Goal: Task Accomplishment & Management: Manage account settings

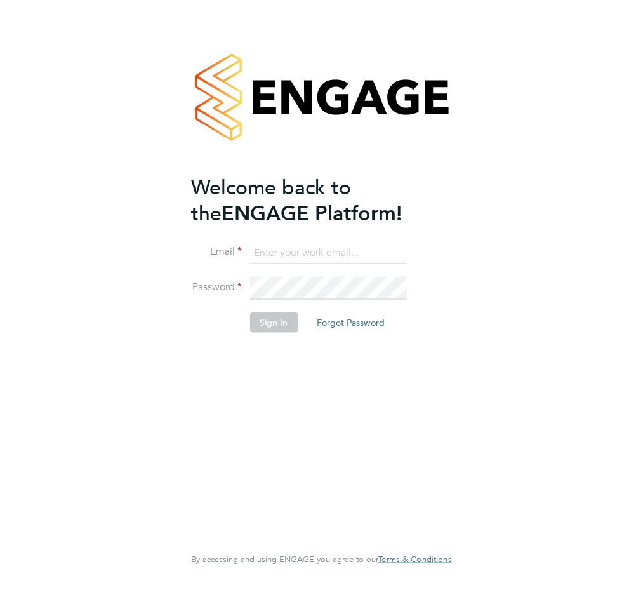
click at [278, 252] on input at bounding box center [328, 252] width 157 height 23
type input "veronica.thornton@abm.com"
click at [276, 319] on button "Sign In" at bounding box center [274, 323] width 48 height 20
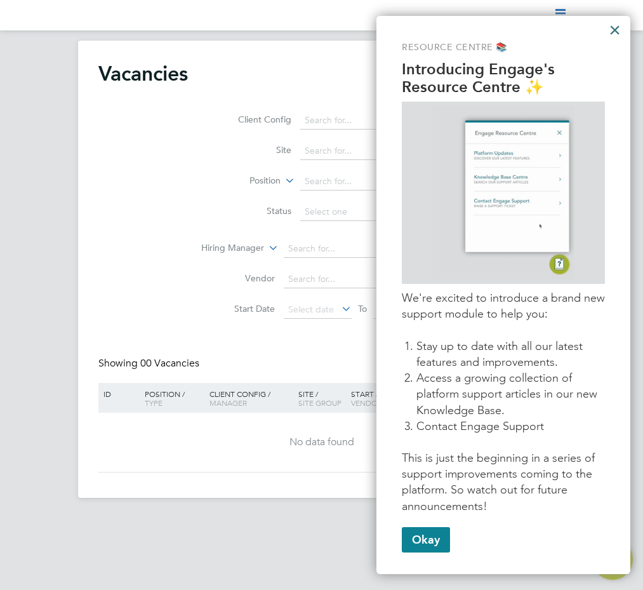
click at [611, 29] on button "×" at bounding box center [615, 30] width 12 height 20
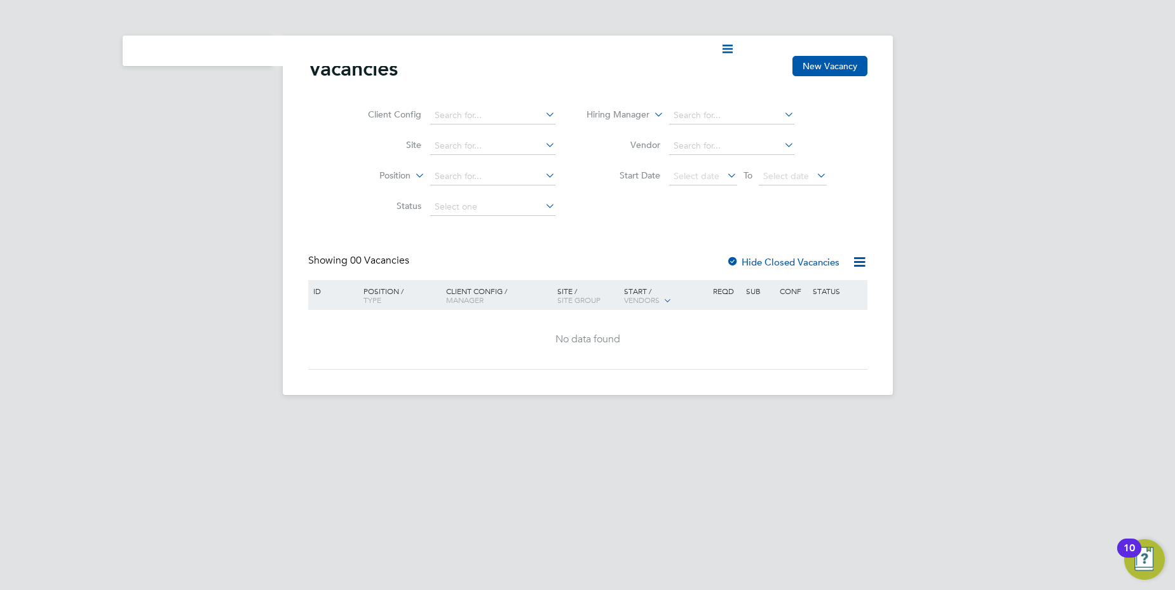
click at [135, 100] on div "Current page: Vacancies New Vacancy Client Config Site Position Status Hiring M…" at bounding box center [587, 207] width 1175 height 415
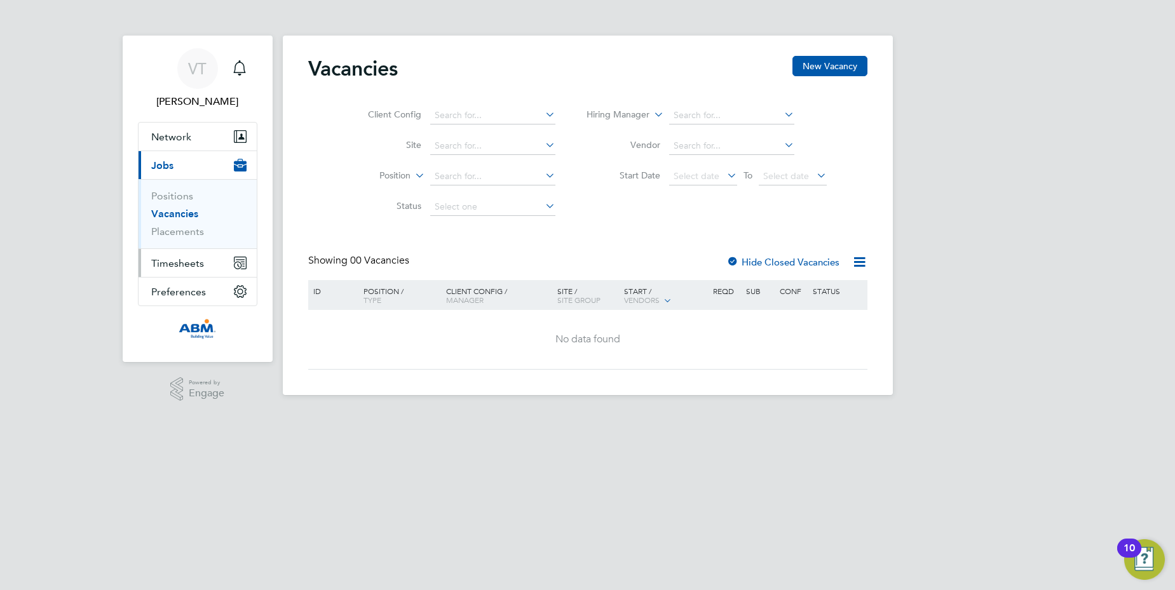
click at [174, 267] on span "Timesheets" at bounding box center [177, 263] width 53 height 12
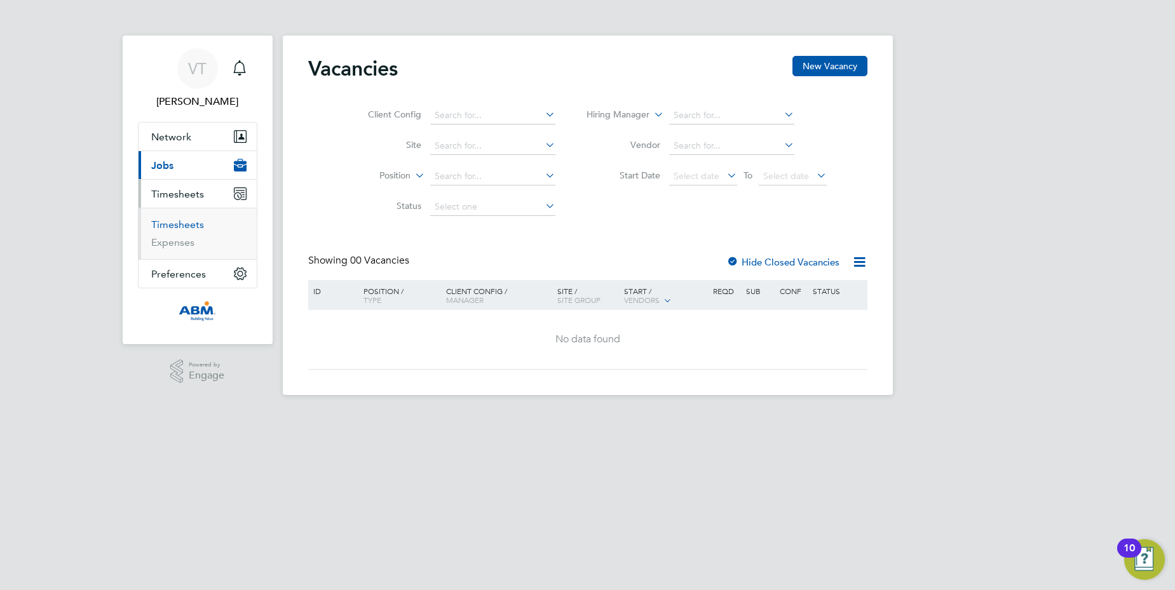
click at [178, 227] on link "Timesheets" at bounding box center [177, 225] width 53 height 12
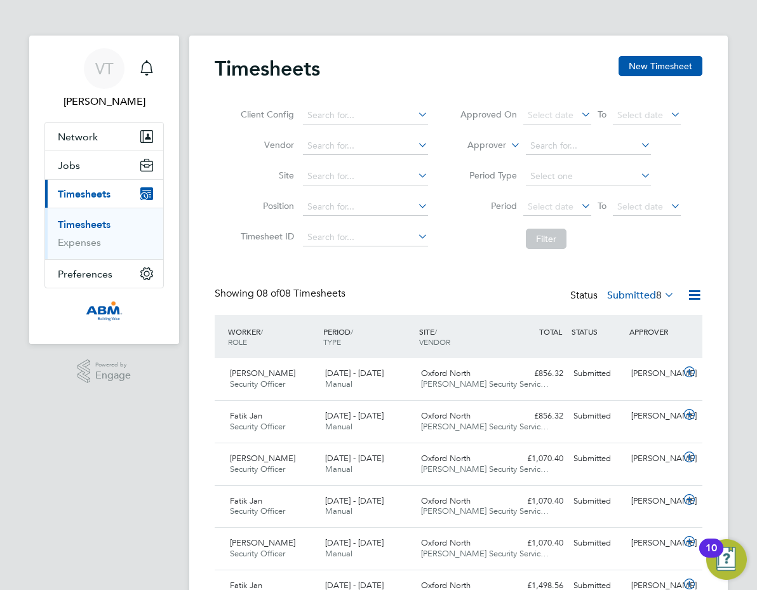
click at [491, 283] on div "Timesheets New Timesheet Client Config Vendor Site Position Timesheet ID Approv…" at bounding box center [459, 377] width 488 height 642
click at [643, 372] on icon at bounding box center [690, 372] width 16 height 10
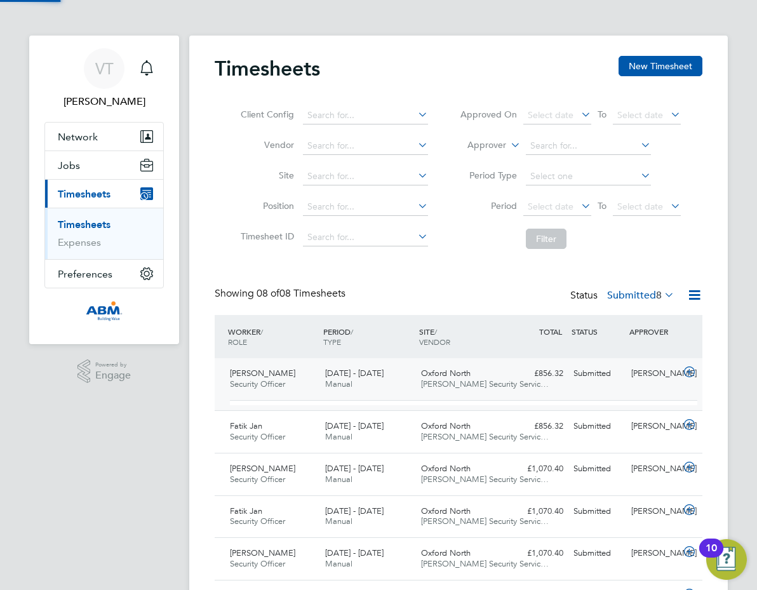
scroll to position [6, 6]
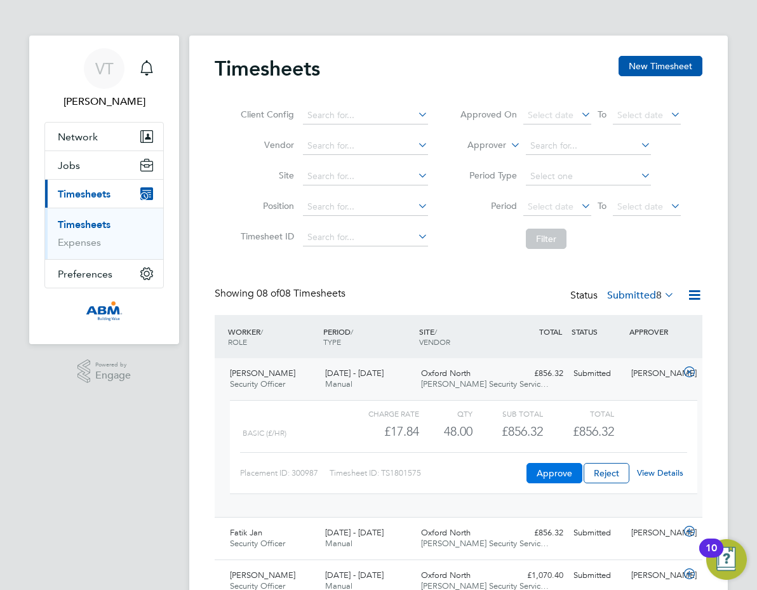
click at [543, 471] on button "Approve" at bounding box center [555, 473] width 56 height 20
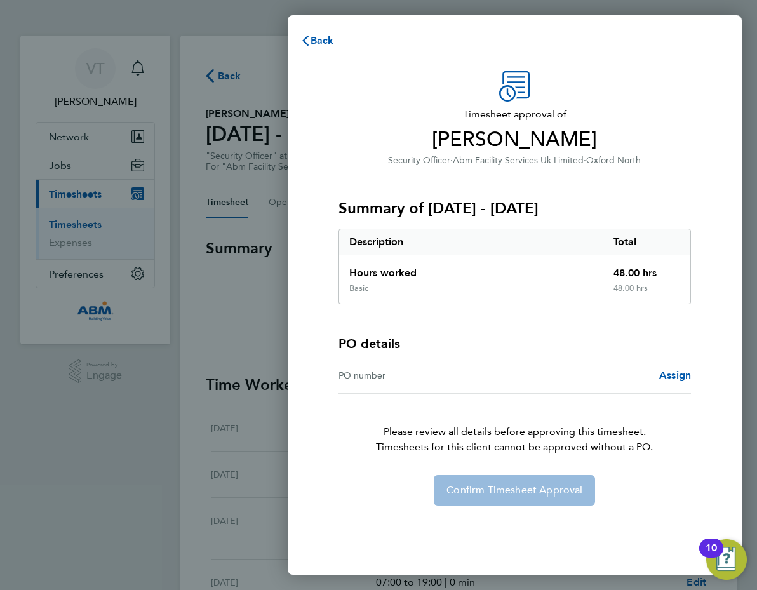
click at [370, 374] on div "PO number" at bounding box center [427, 375] width 177 height 15
click at [351, 380] on div "PO number" at bounding box center [427, 375] width 177 height 15
click at [383, 377] on div "PO number" at bounding box center [427, 375] width 177 height 15
click at [509, 490] on div "Confirm Timesheet Approval" at bounding box center [514, 490] width 383 height 30
click at [677, 375] on span "Assign" at bounding box center [675, 375] width 32 height 12
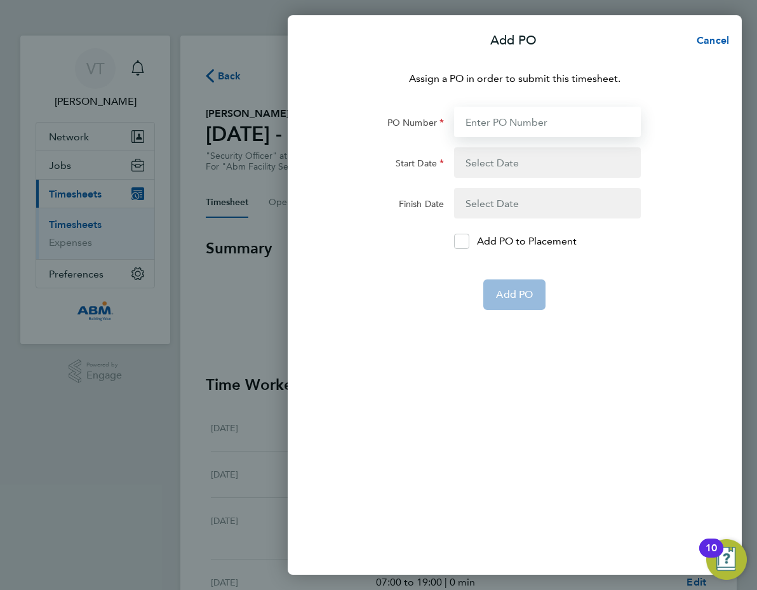
click at [497, 126] on input "PO Number" at bounding box center [547, 122] width 187 height 30
type input "643250"
click at [484, 166] on button "button" at bounding box center [547, 162] width 187 height 30
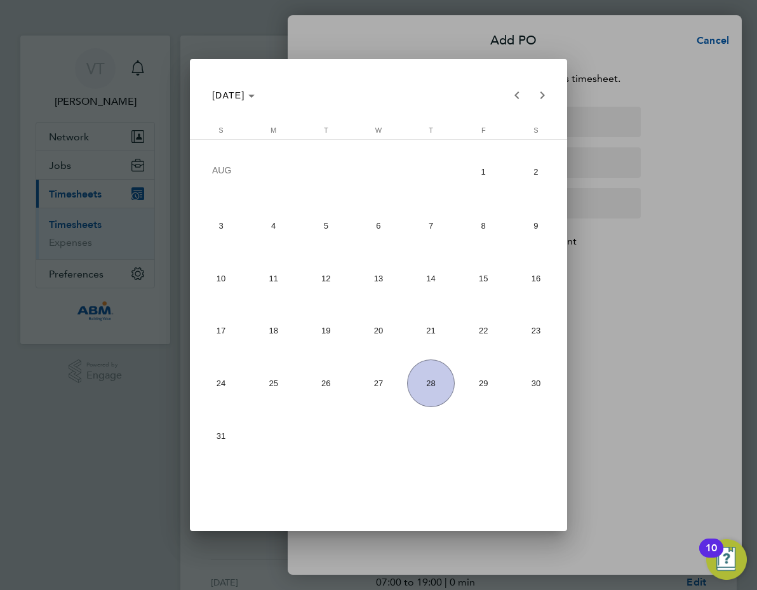
click at [431, 378] on span "28" at bounding box center [430, 383] width 47 height 47
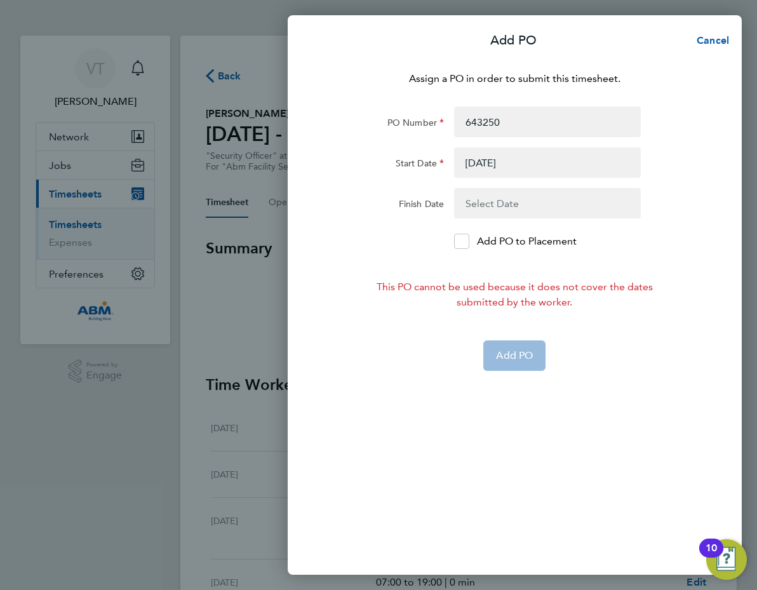
click at [521, 154] on button "button" at bounding box center [547, 162] width 187 height 30
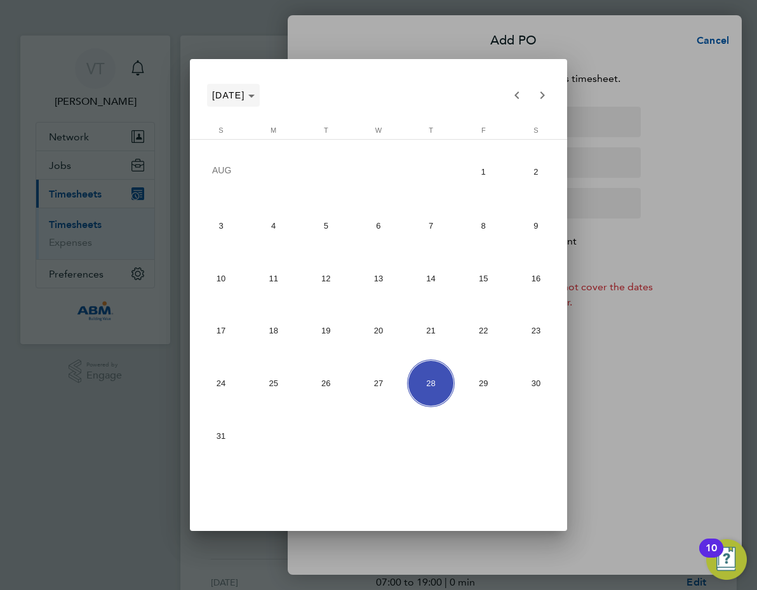
click at [255, 96] on polygon "Choose month and year" at bounding box center [251, 96] width 6 height 3
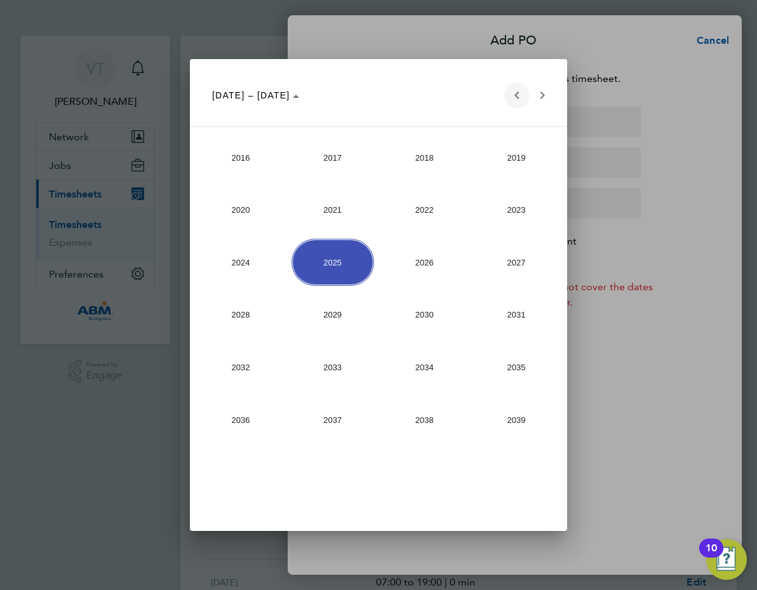
click at [509, 95] on span "Previous 24 years" at bounding box center [516, 95] width 25 height 25
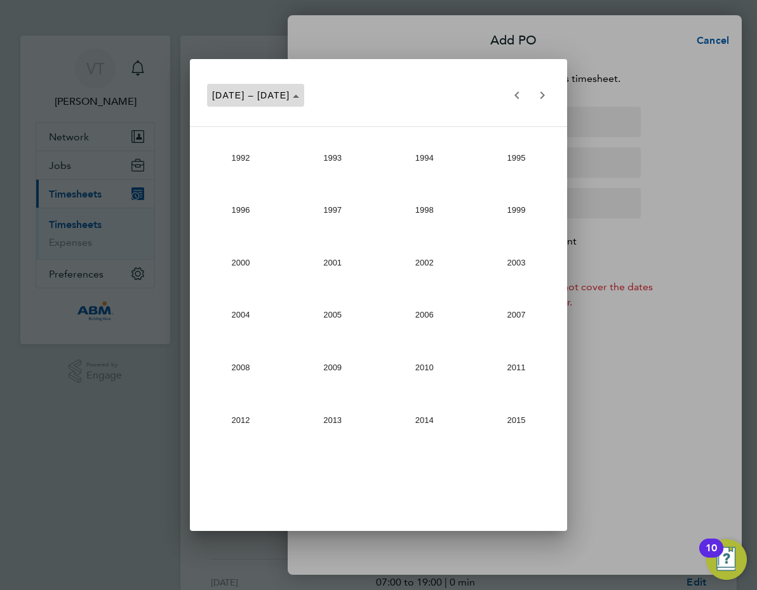
click at [277, 92] on span "1992 – 2015" at bounding box center [255, 95] width 87 height 10
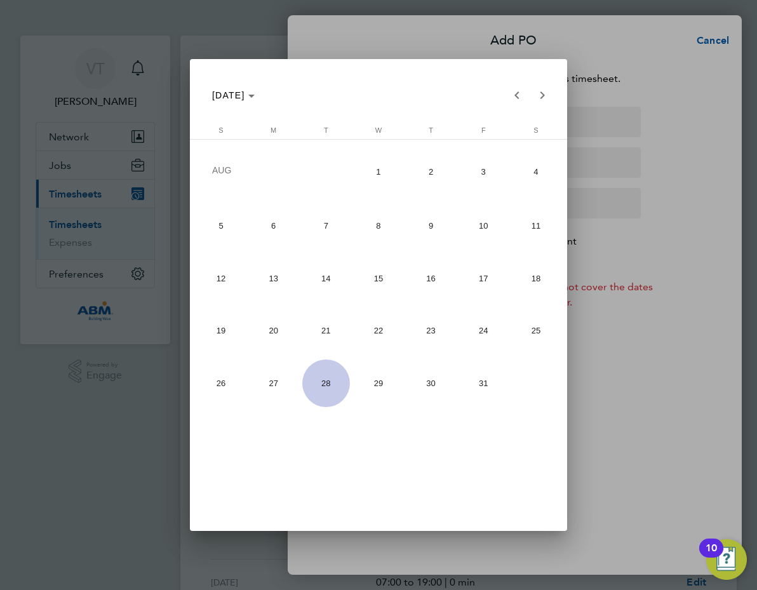
click at [706, 264] on div at bounding box center [378, 295] width 757 height 590
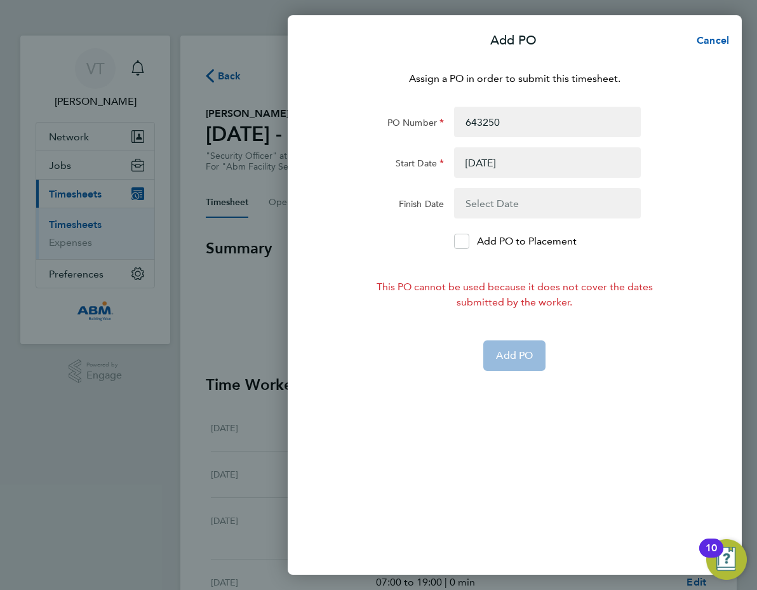
click at [514, 161] on button "button" at bounding box center [547, 162] width 187 height 30
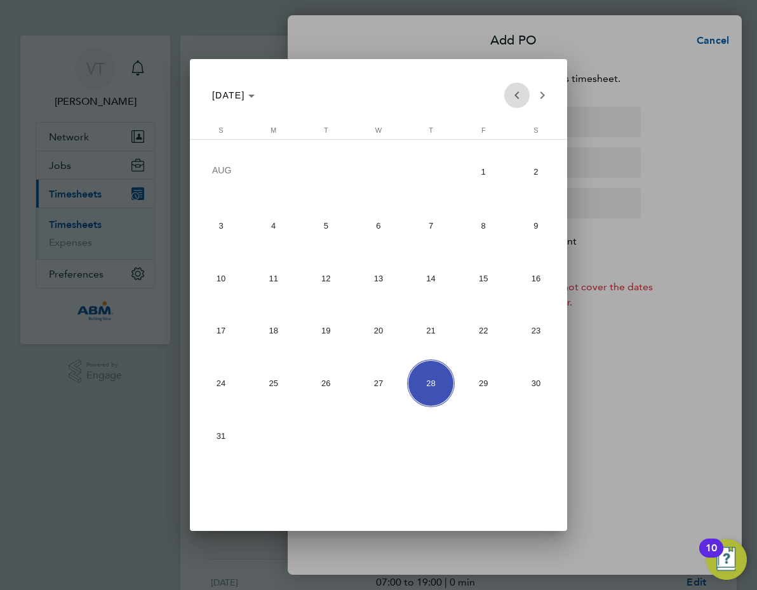
click at [515, 93] on span "Previous month" at bounding box center [516, 95] width 25 height 25
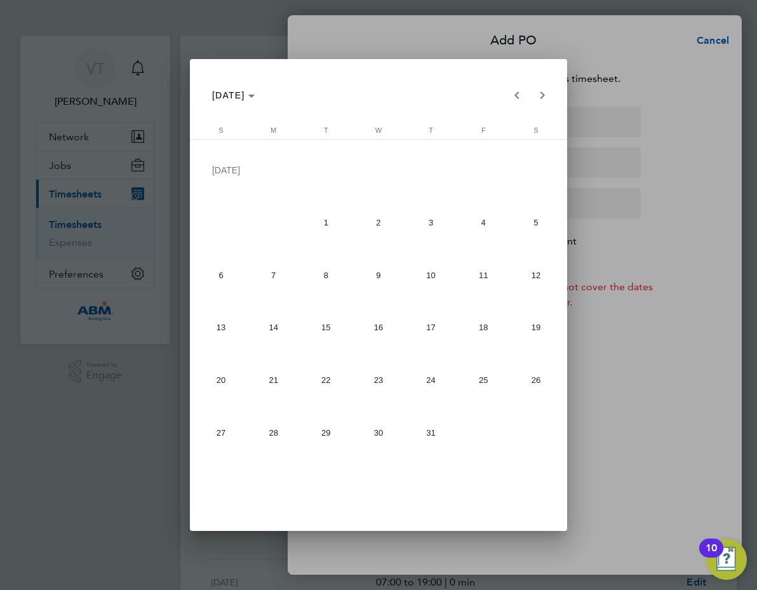
click at [532, 375] on span "26" at bounding box center [536, 379] width 47 height 47
type input "26 Jul 25"
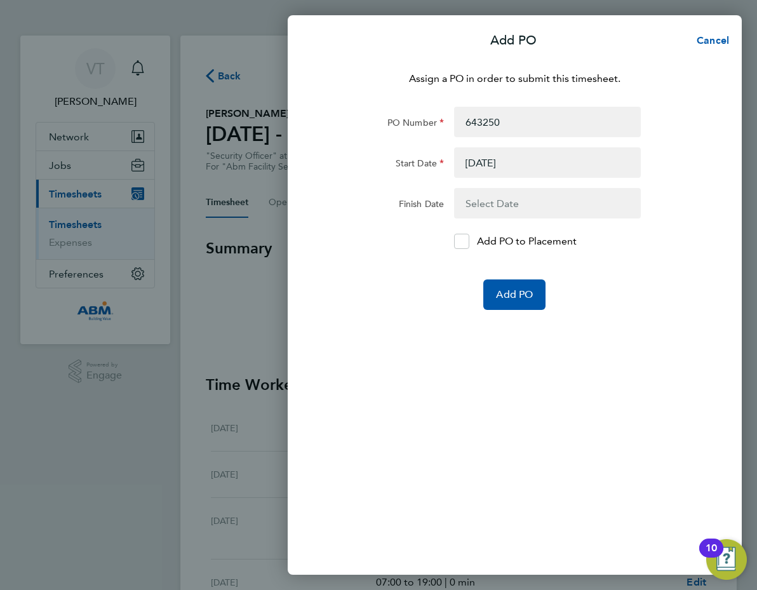
click at [474, 205] on button "button" at bounding box center [547, 203] width 187 height 30
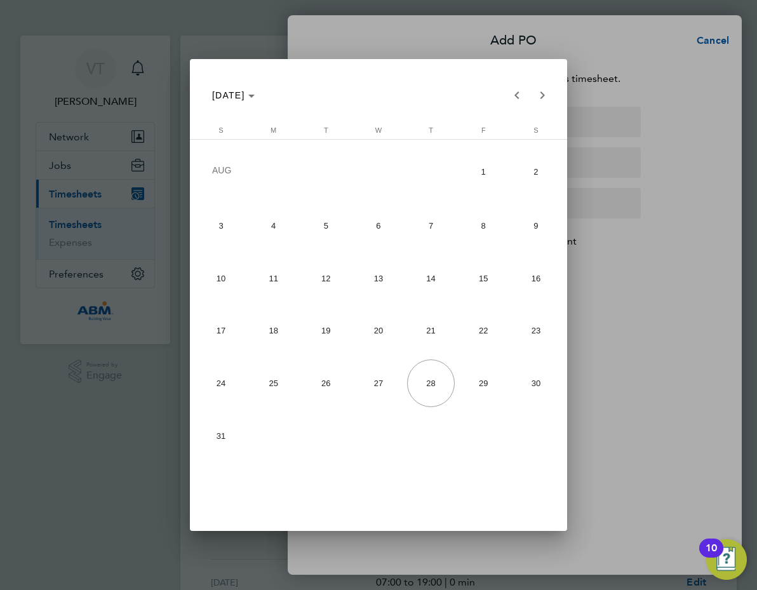
click at [484, 170] on span "1" at bounding box center [483, 172] width 47 height 50
type input "01 Aug 25"
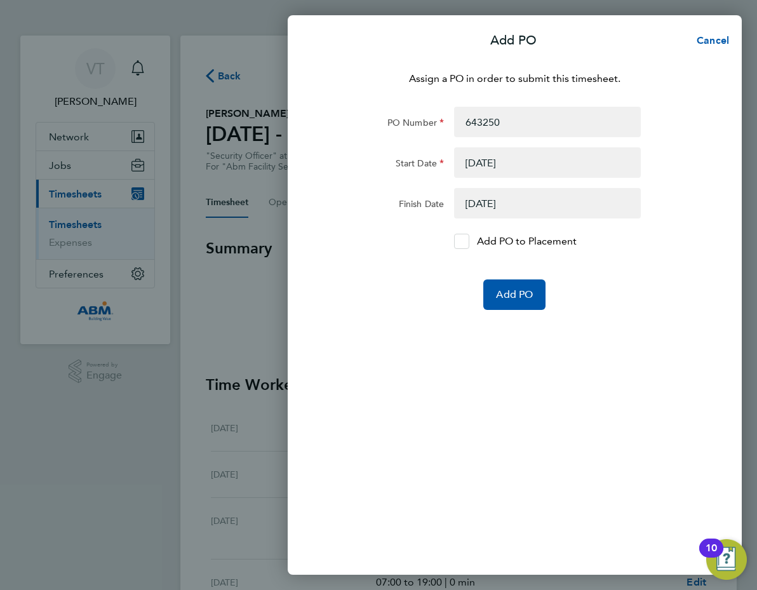
click at [458, 240] on icon at bounding box center [462, 242] width 10 height 8
click at [467, 241] on input "Add PO to Placement" at bounding box center [467, 241] width 0 height 0
click at [518, 295] on span "Add PO" at bounding box center [514, 294] width 37 height 13
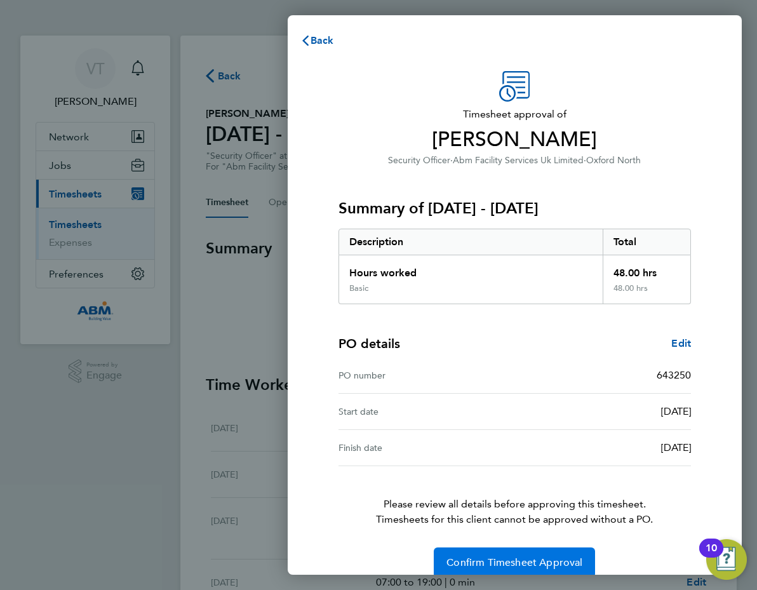
click at [515, 560] on span "Confirm Timesheet Approval" at bounding box center [515, 562] width 136 height 13
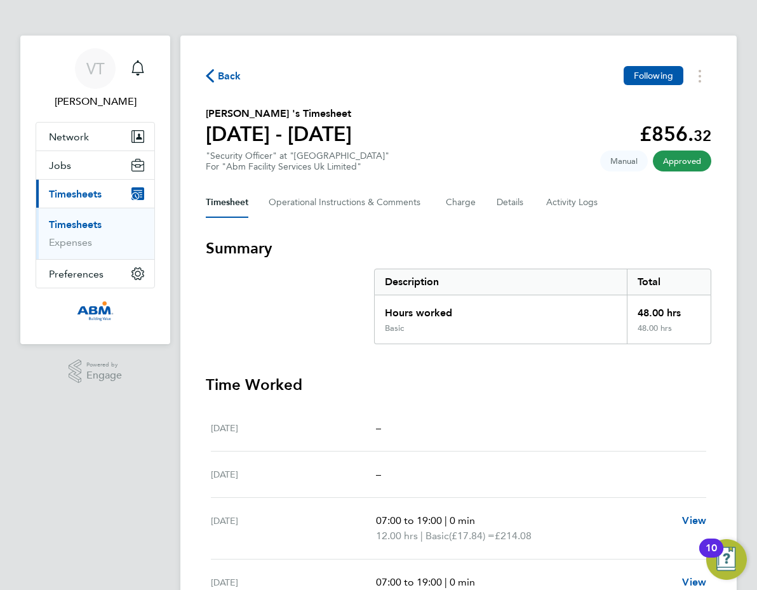
click at [224, 77] on span "Back" at bounding box center [230, 76] width 24 height 15
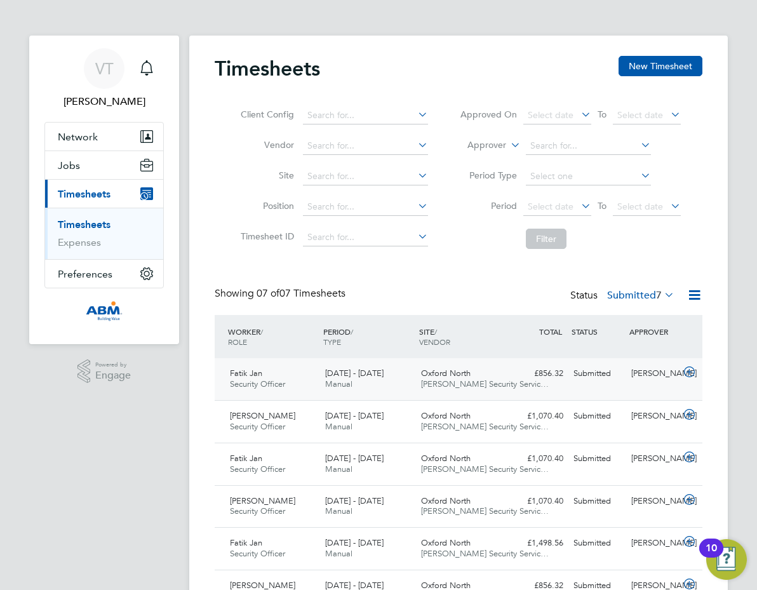
click at [377, 392] on div "26 Jul - 1 Aug 2025 Manual" at bounding box center [367, 379] width 95 height 32
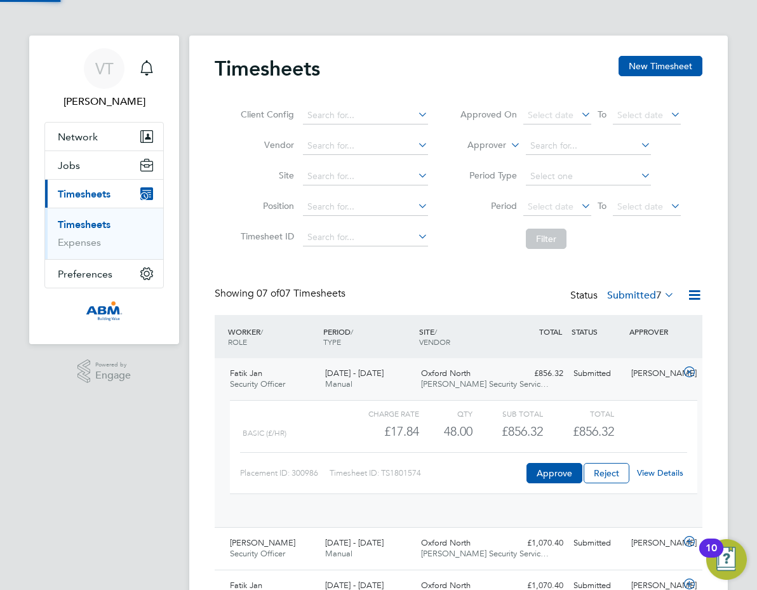
scroll to position [6, 6]
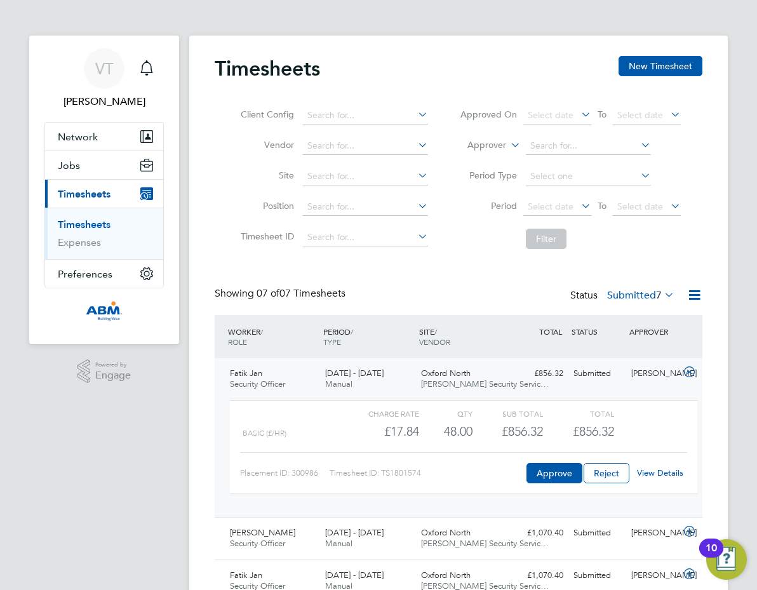
click at [429, 292] on div "Showing 07 of 07 Timesheets Status Submitted 7" at bounding box center [459, 301] width 488 height 28
click at [556, 471] on button "Approve" at bounding box center [555, 473] width 56 height 20
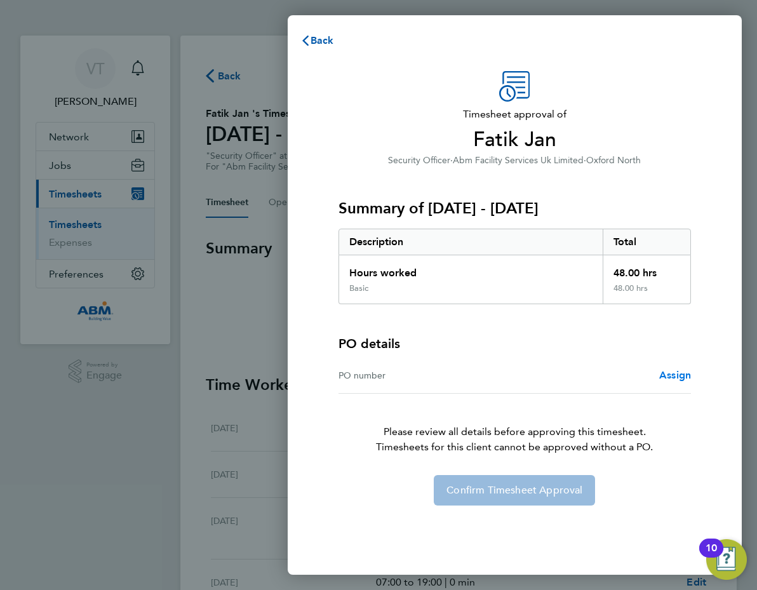
click at [678, 375] on span "Assign" at bounding box center [675, 375] width 32 height 12
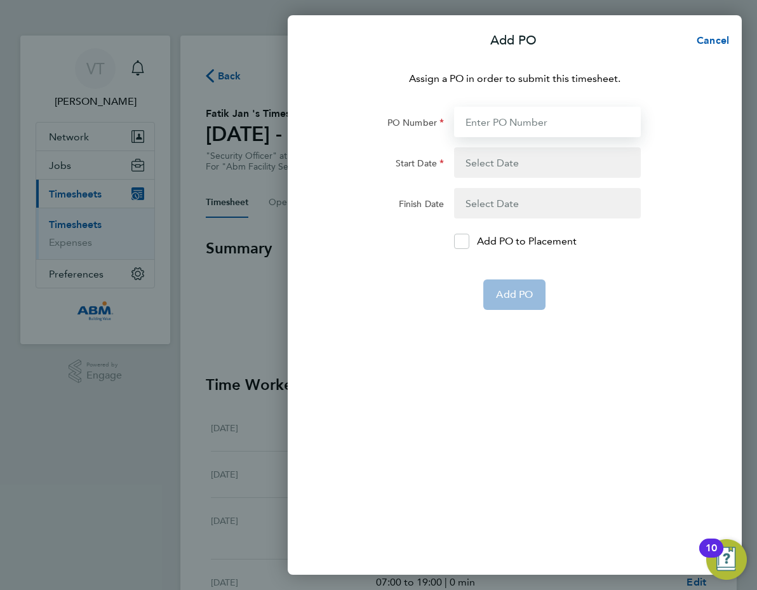
click at [473, 119] on input "PO Number" at bounding box center [547, 122] width 187 height 30
type input "643250"
type input "[DATE]"
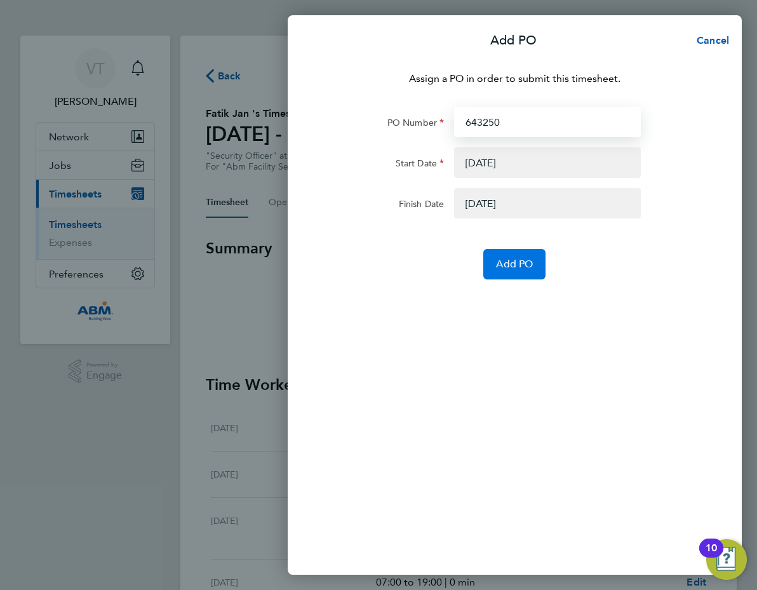
type input "643250"
click at [505, 262] on span "Add PO" at bounding box center [514, 264] width 37 height 13
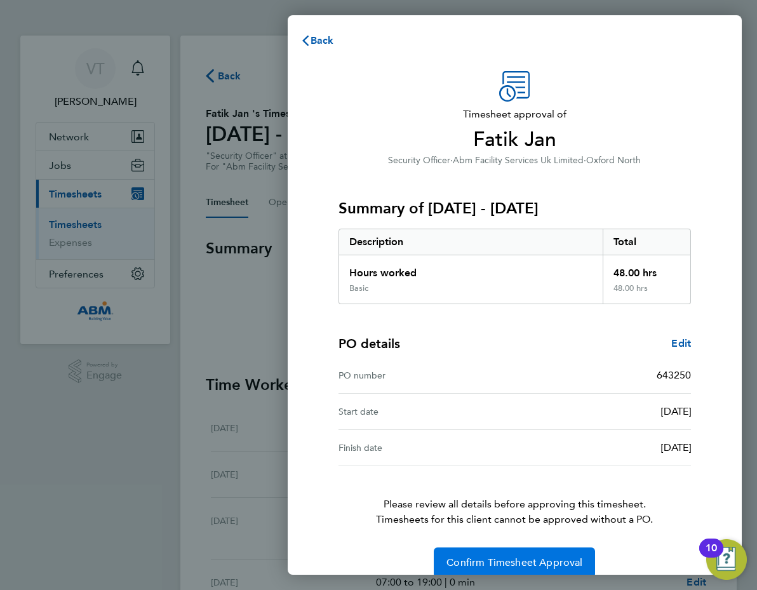
click at [505, 560] on span "Confirm Timesheet Approval" at bounding box center [515, 562] width 136 height 13
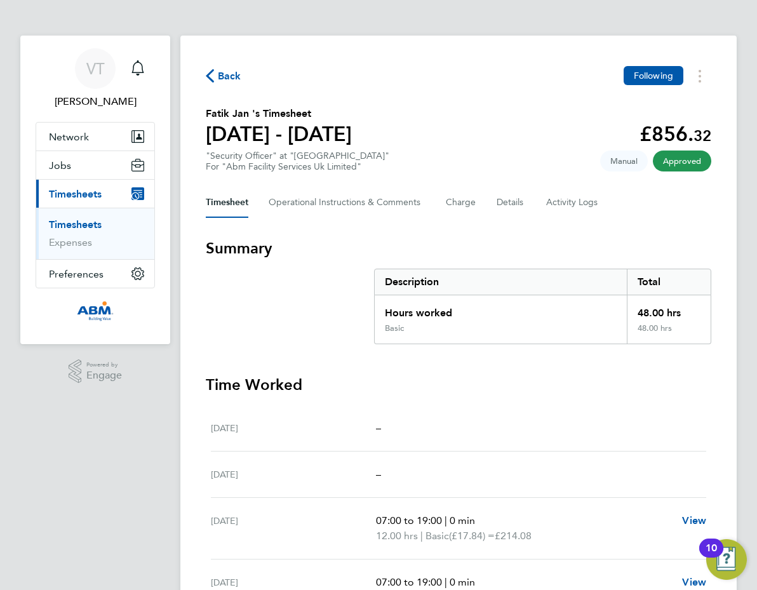
click at [231, 74] on span "Back" at bounding box center [230, 76] width 24 height 15
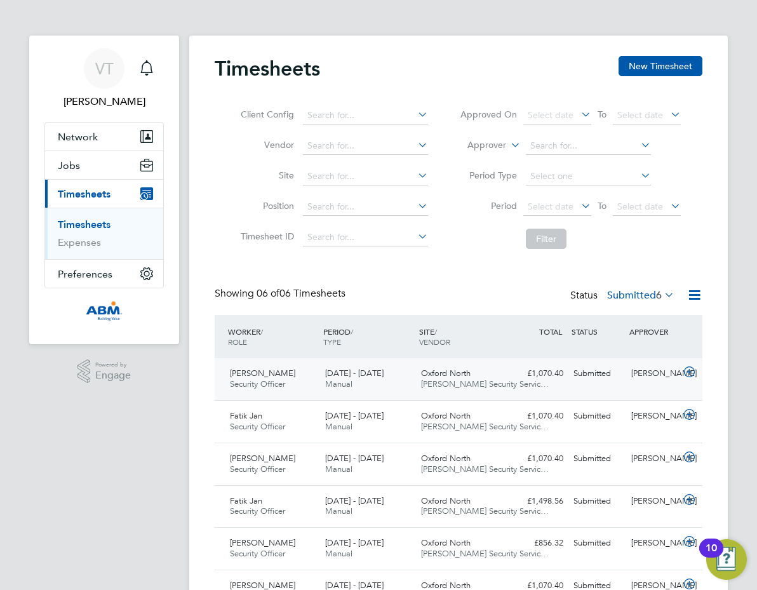
click at [685, 374] on icon at bounding box center [690, 372] width 16 height 10
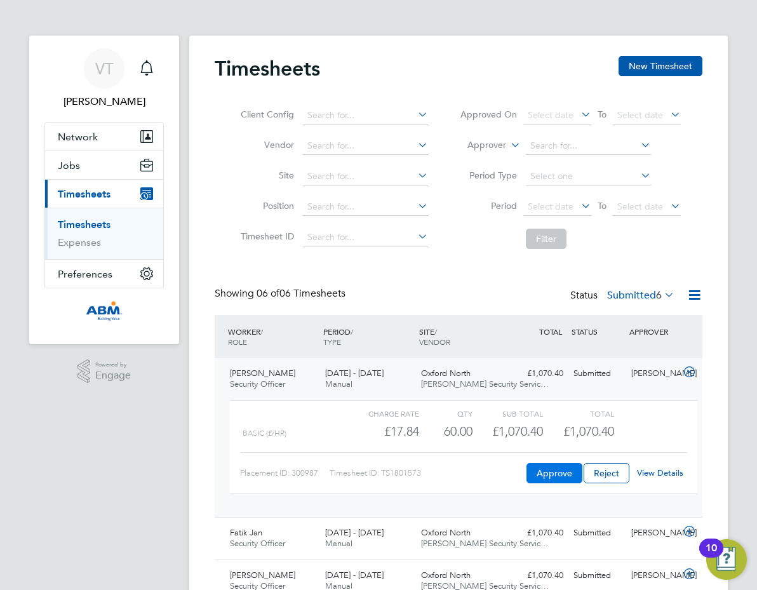
click at [551, 473] on button "Approve" at bounding box center [555, 473] width 56 height 20
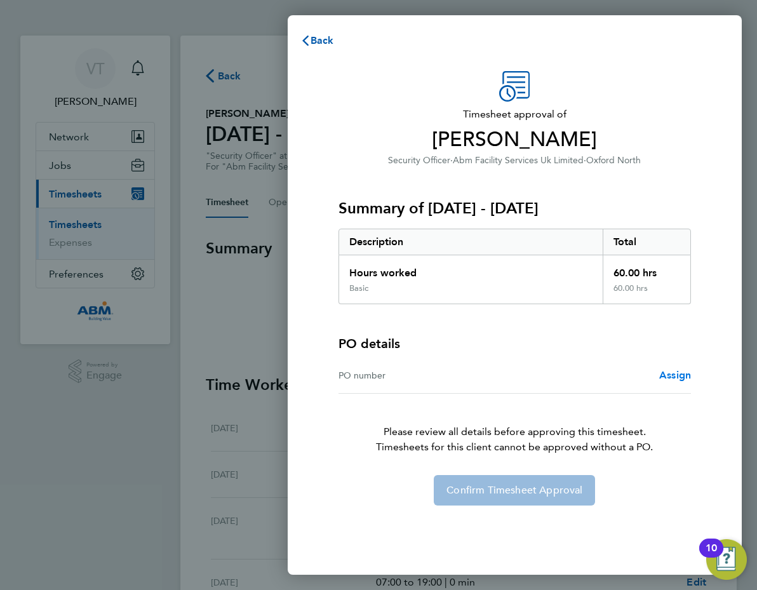
click at [676, 375] on span "Assign" at bounding box center [675, 375] width 32 height 12
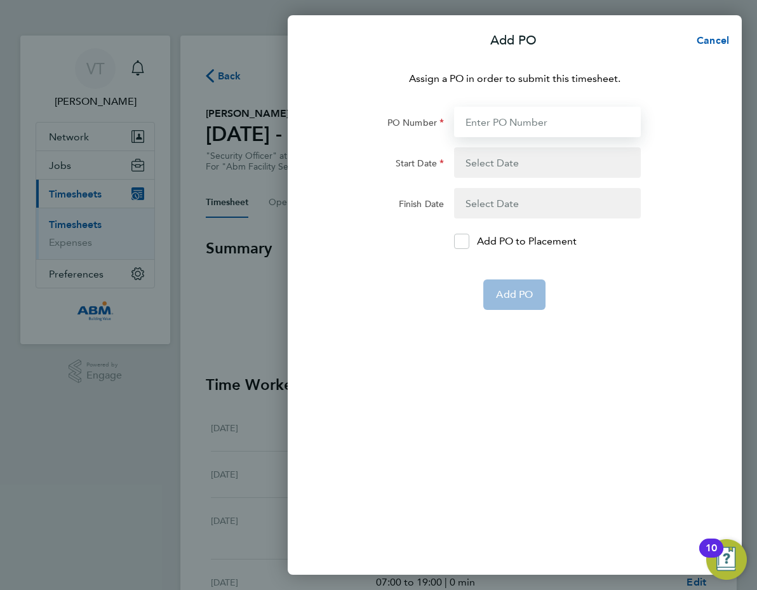
click at [478, 120] on input "PO Number" at bounding box center [547, 122] width 187 height 30
type input "643250"
type input "[DATE]"
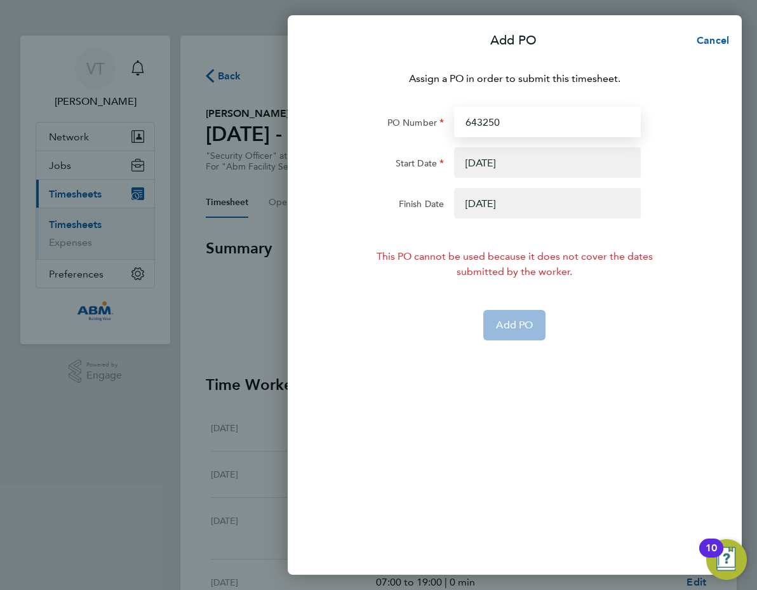
type input "643250"
click at [510, 162] on button "button" at bounding box center [547, 162] width 187 height 30
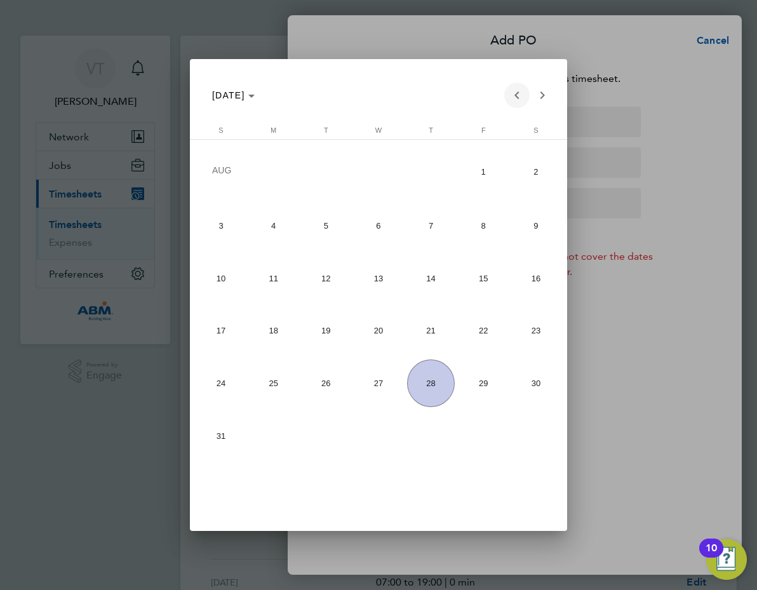
click at [513, 95] on span "Previous month" at bounding box center [516, 95] width 25 height 25
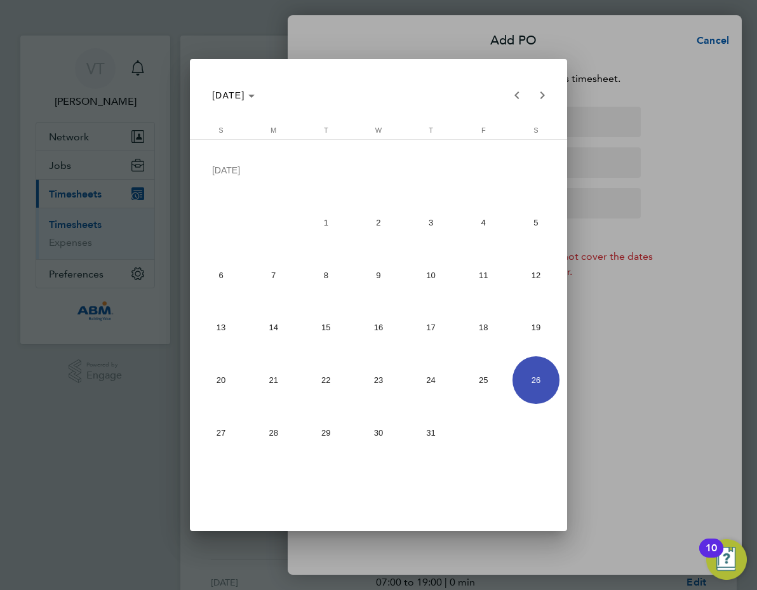
click at [535, 325] on span "19" at bounding box center [536, 327] width 47 height 47
type input "[DATE]"
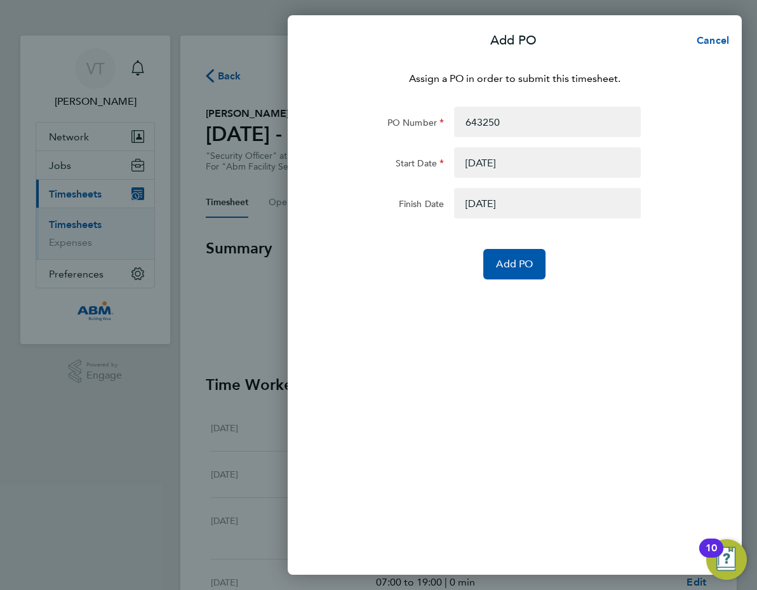
click at [483, 206] on button "button" at bounding box center [547, 203] width 187 height 30
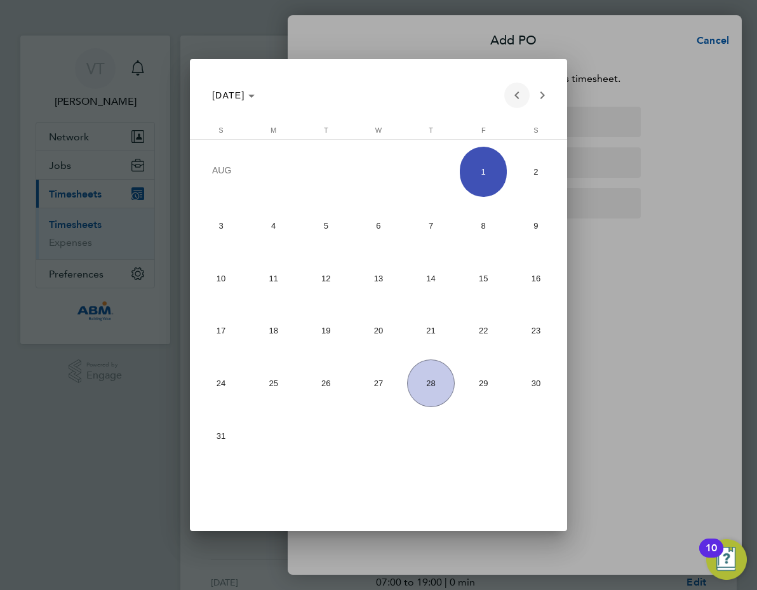
click at [518, 95] on span "Previous month" at bounding box center [516, 95] width 25 height 25
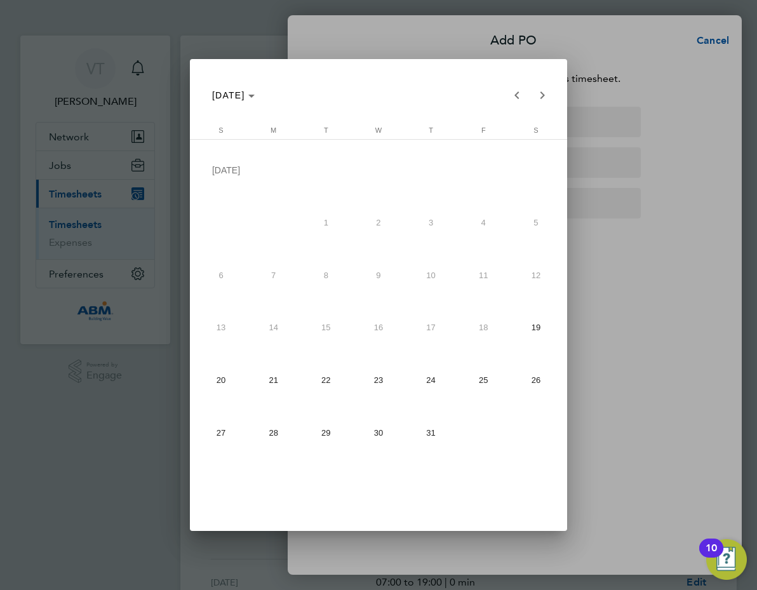
click at [481, 381] on span "25" at bounding box center [483, 379] width 47 height 47
type input "[DATE]"
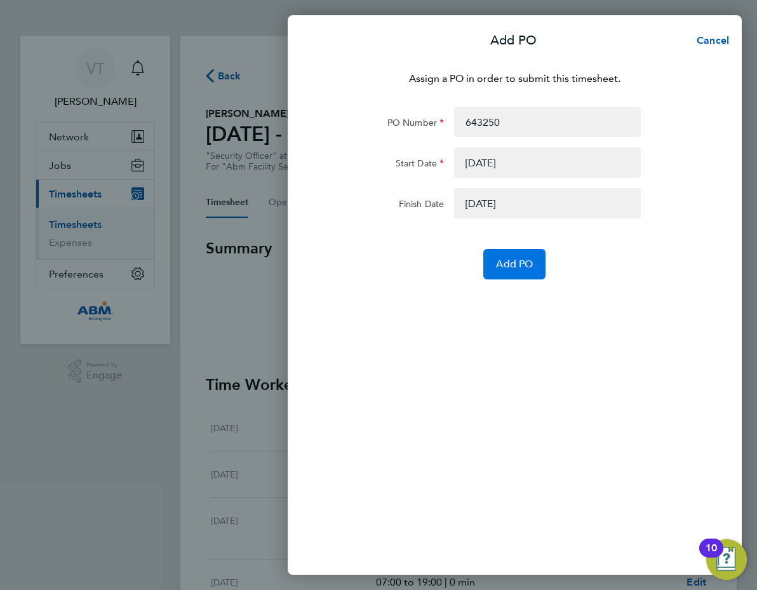
click at [511, 262] on span "Add PO" at bounding box center [514, 264] width 37 height 13
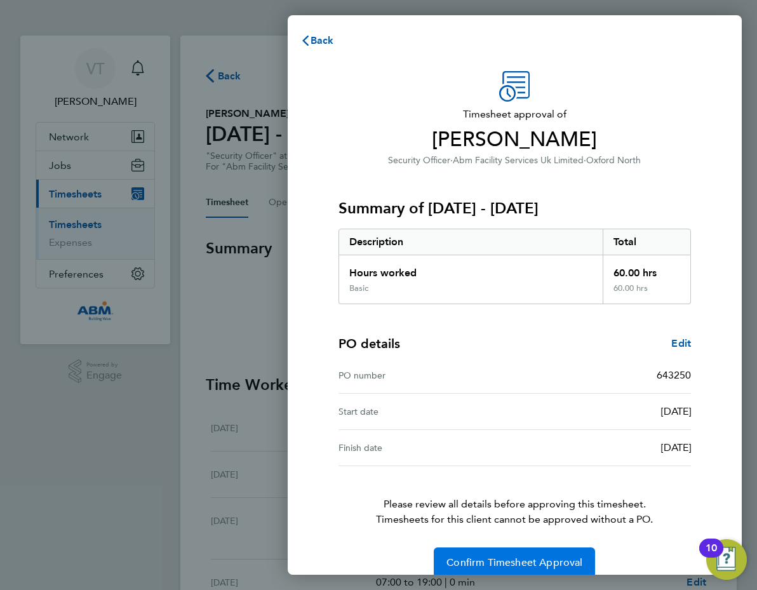
click at [468, 559] on span "Confirm Timesheet Approval" at bounding box center [515, 562] width 136 height 13
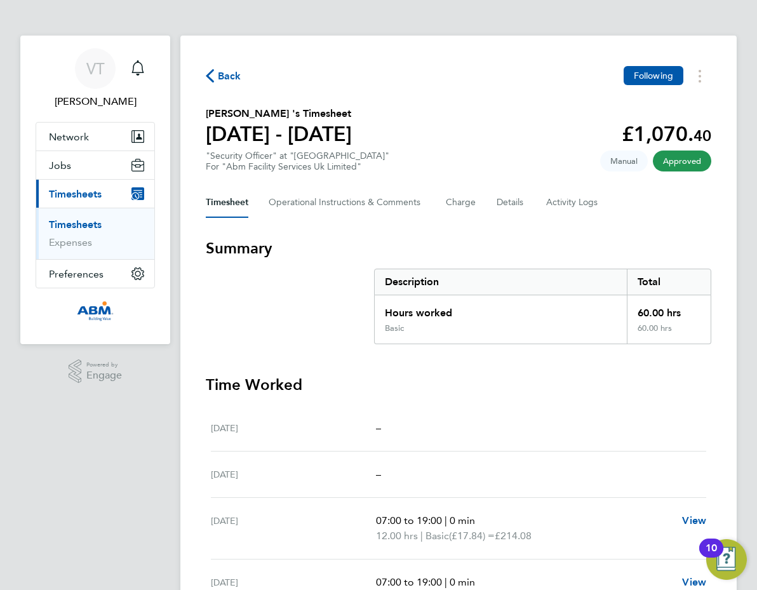
click at [210, 72] on icon "button" at bounding box center [210, 75] width 8 height 13
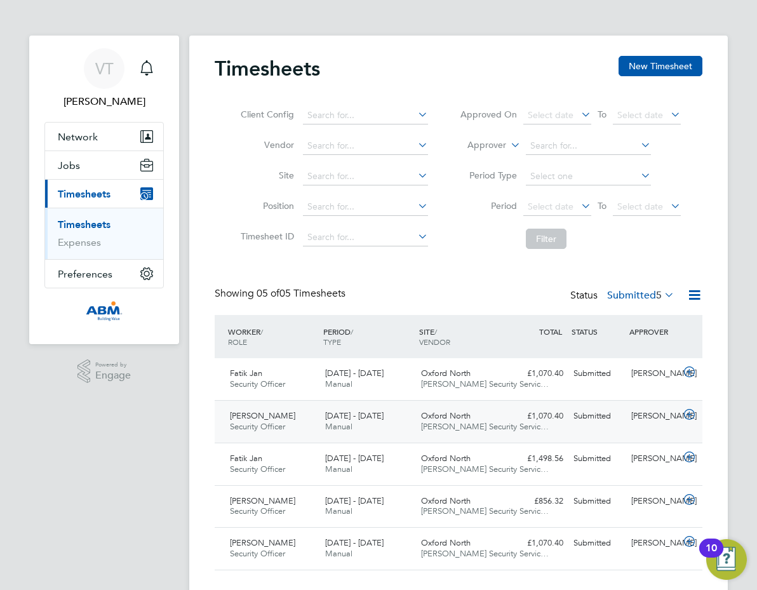
click at [683, 413] on icon at bounding box center [690, 415] width 16 height 10
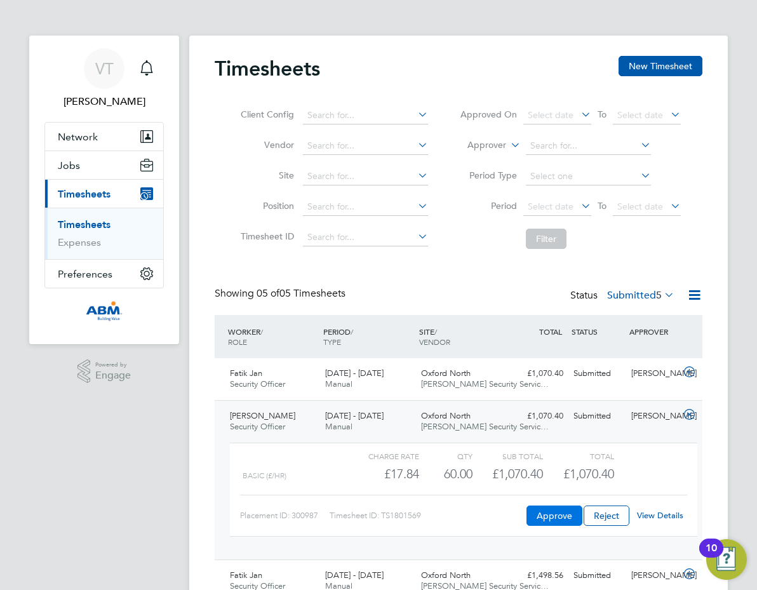
click at [549, 518] on button "Approve" at bounding box center [555, 516] width 56 height 20
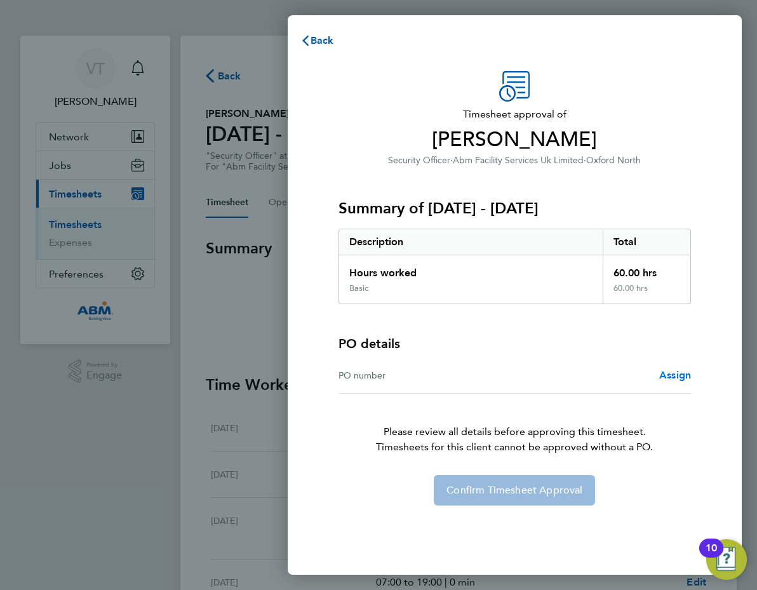
click at [671, 373] on span "Assign" at bounding box center [675, 375] width 32 height 12
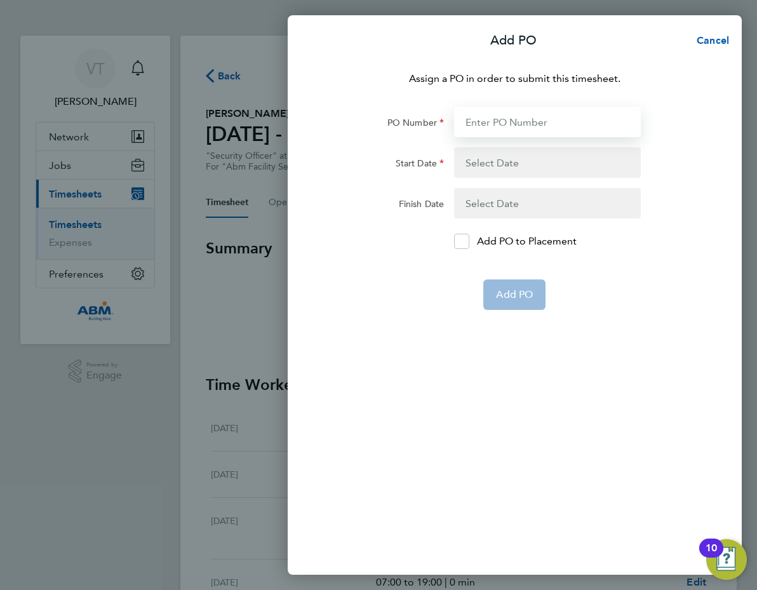
click at [471, 123] on input "PO Number" at bounding box center [547, 122] width 187 height 30
type input "643250"
type input "[DATE]"
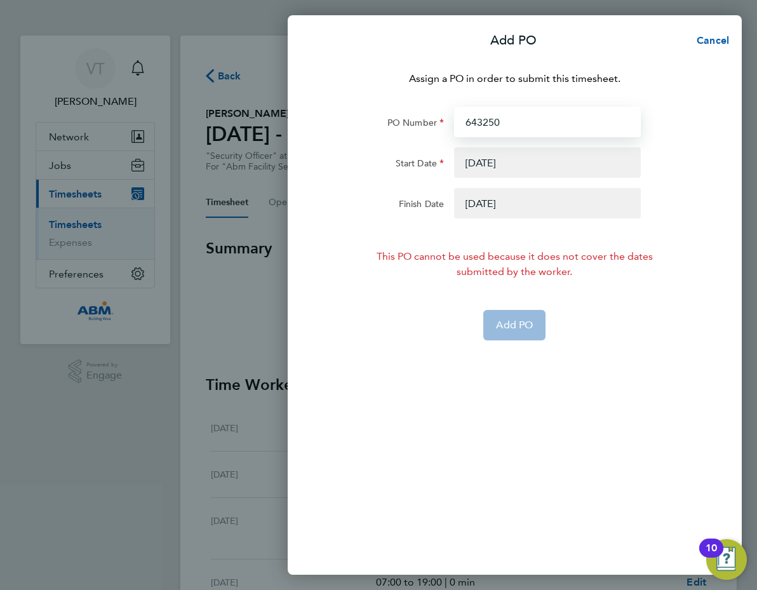
type input "643250"
click at [502, 165] on button "button" at bounding box center [547, 162] width 187 height 30
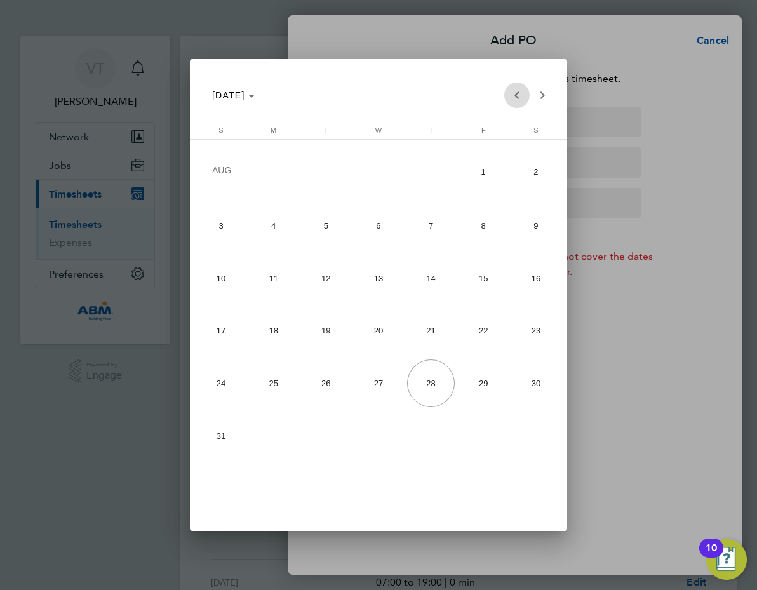
click at [517, 93] on span "Previous month" at bounding box center [516, 95] width 25 height 25
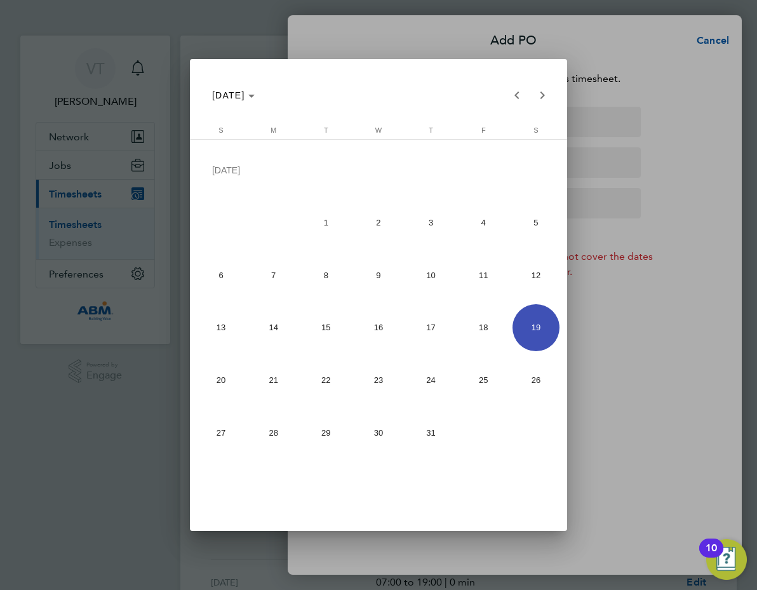
click at [534, 277] on span "12" at bounding box center [536, 275] width 47 height 47
type input "[DATE]"
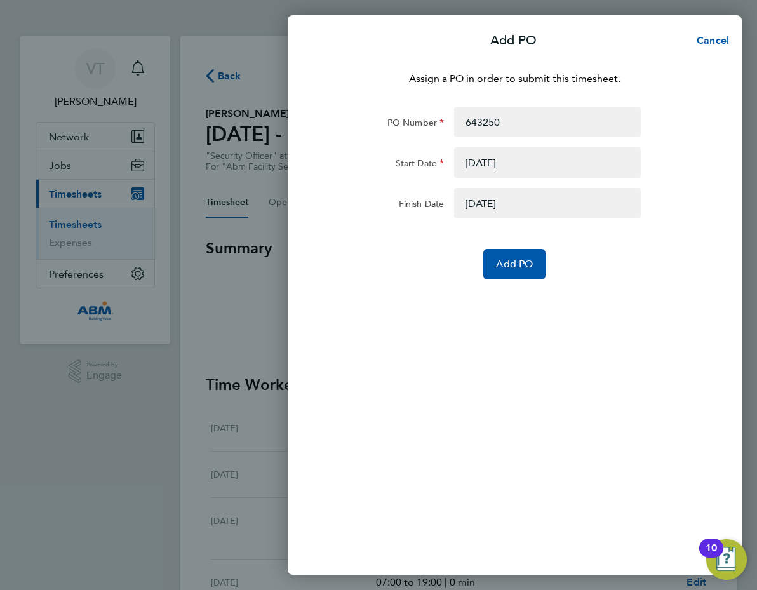
click at [492, 202] on button "button" at bounding box center [547, 203] width 187 height 30
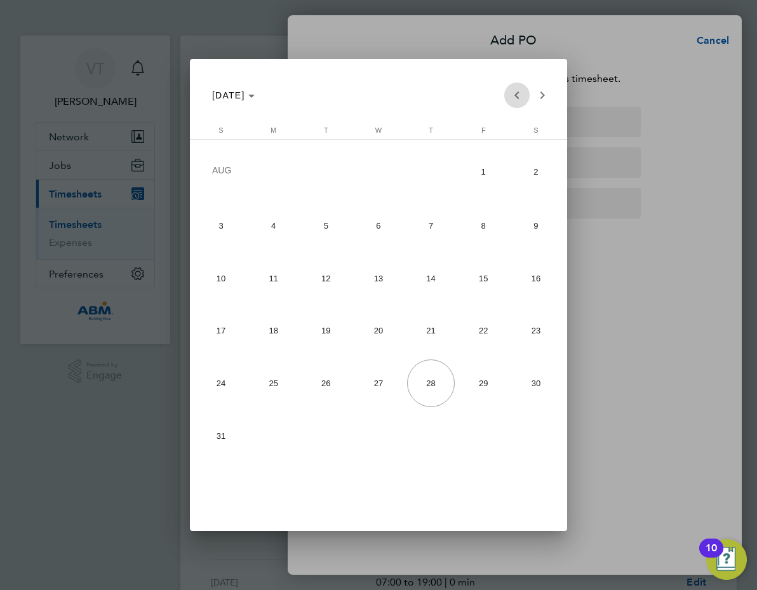
click at [514, 95] on span "Previous month" at bounding box center [516, 95] width 25 height 25
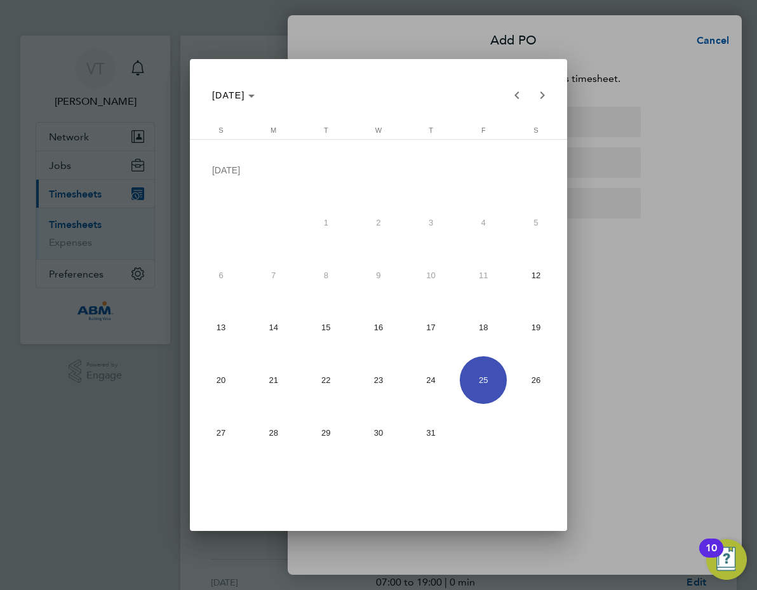
click at [484, 327] on span "18" at bounding box center [483, 327] width 47 height 47
type input "[DATE]"
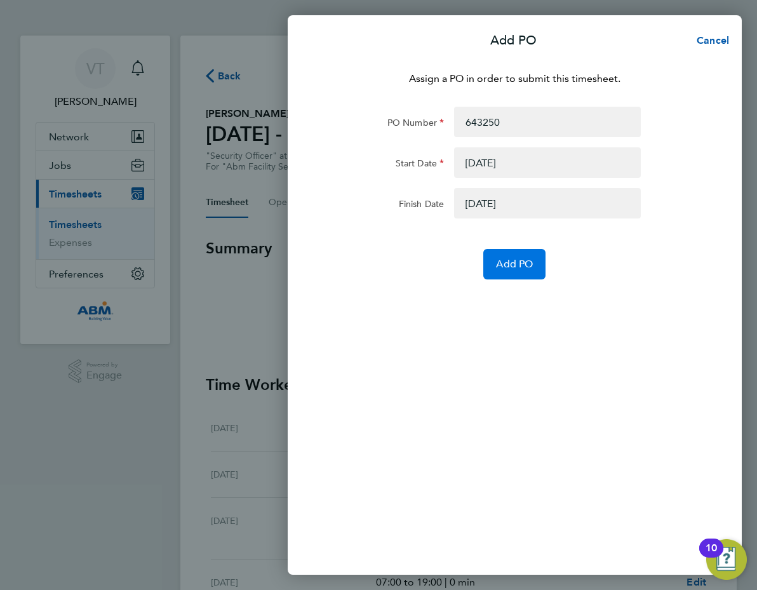
click at [514, 258] on span "Add PO" at bounding box center [514, 264] width 37 height 13
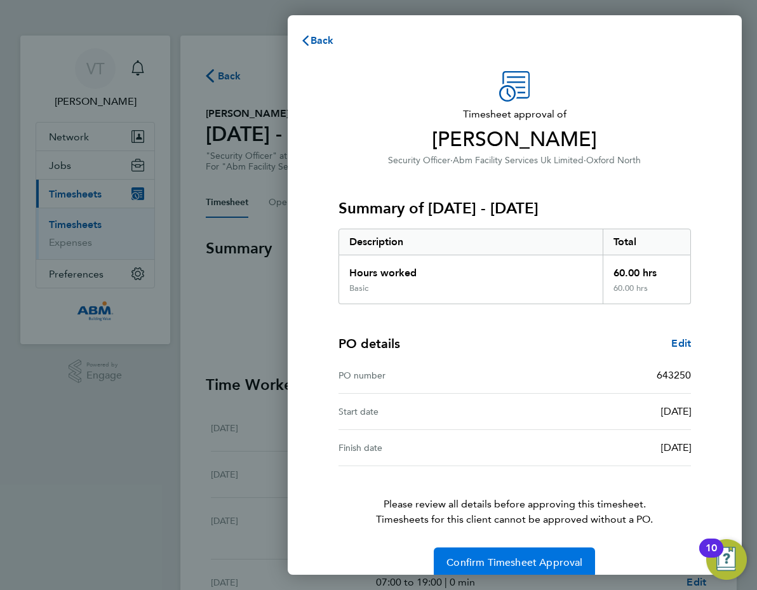
click at [487, 565] on span "Confirm Timesheet Approval" at bounding box center [515, 562] width 136 height 13
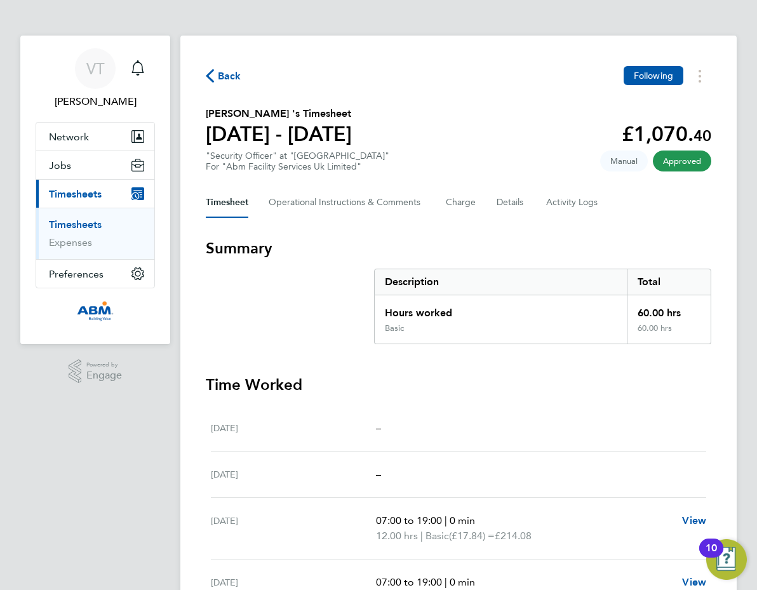
click at [217, 76] on span "Back" at bounding box center [224, 75] width 36 height 12
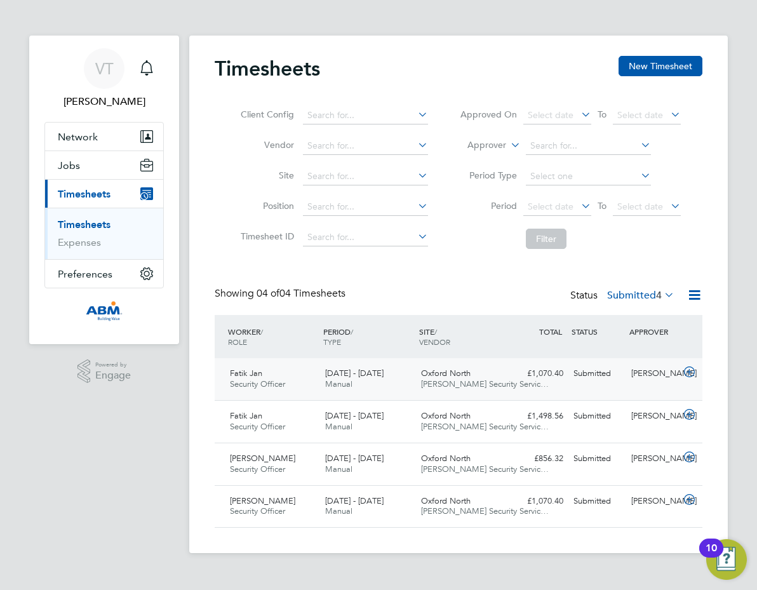
click at [683, 371] on icon at bounding box center [690, 372] width 16 height 10
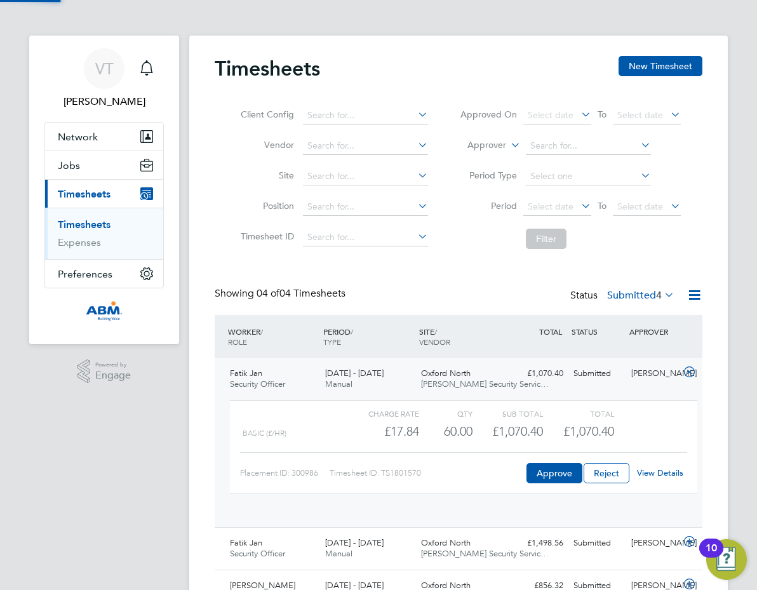
scroll to position [22, 104]
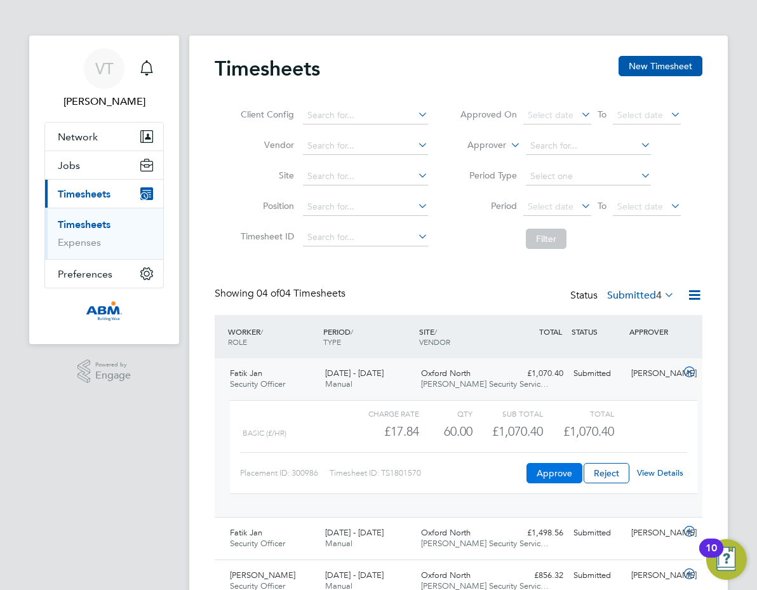
click at [562, 475] on button "Approve" at bounding box center [555, 473] width 56 height 20
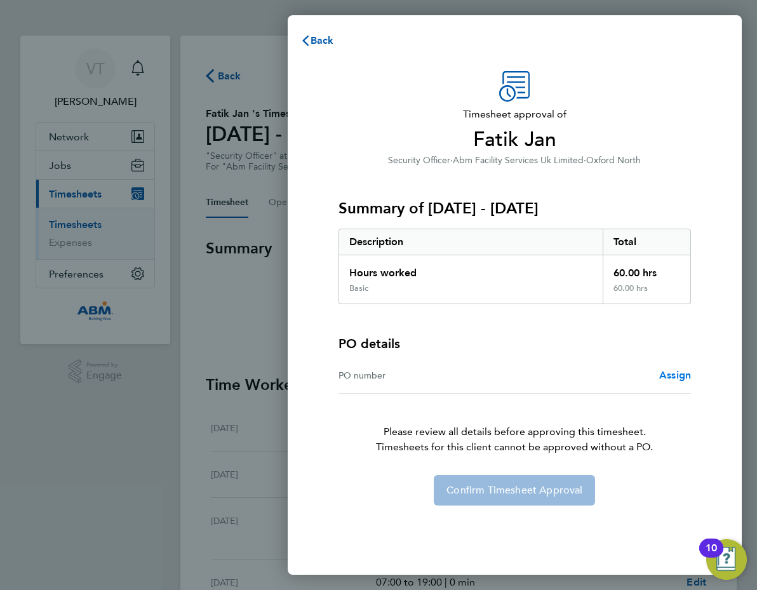
click at [669, 374] on span "Assign" at bounding box center [675, 375] width 32 height 12
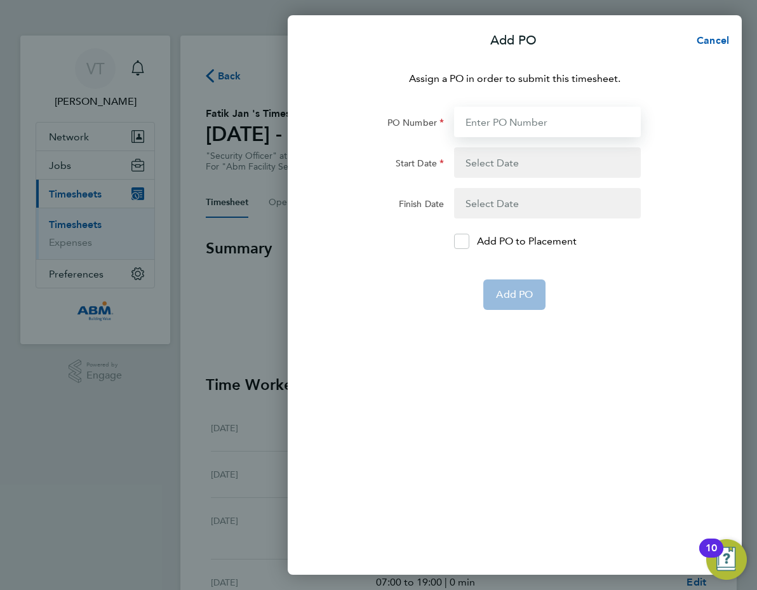
click at [480, 121] on input "PO Number" at bounding box center [547, 122] width 187 height 30
type input "643250"
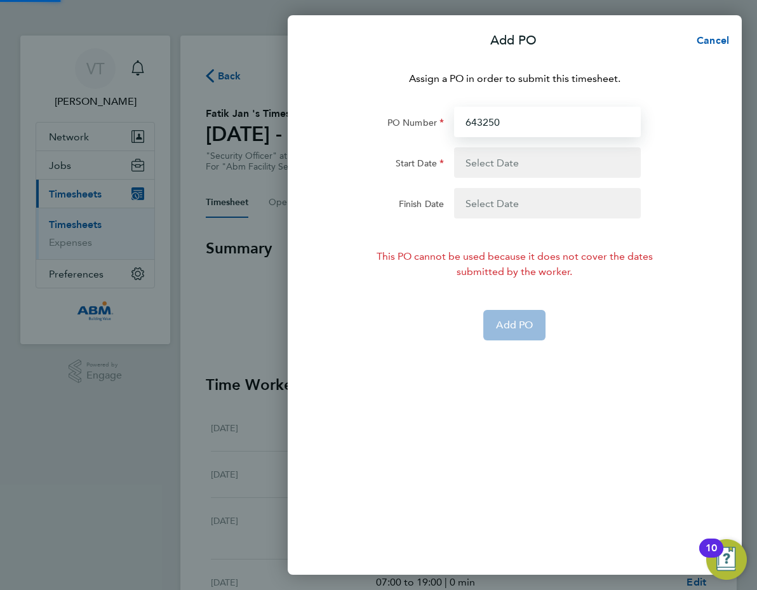
type input "[DATE]"
type input "643250"
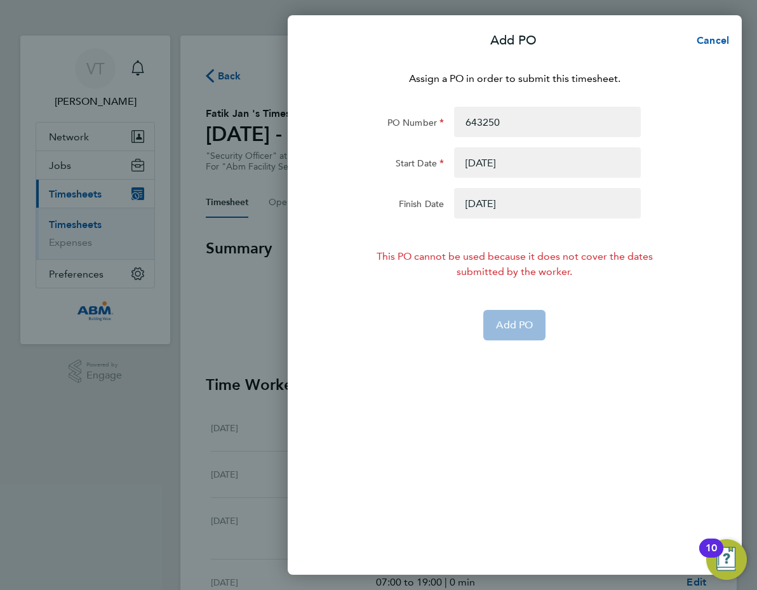
click at [503, 158] on button "button" at bounding box center [547, 162] width 187 height 30
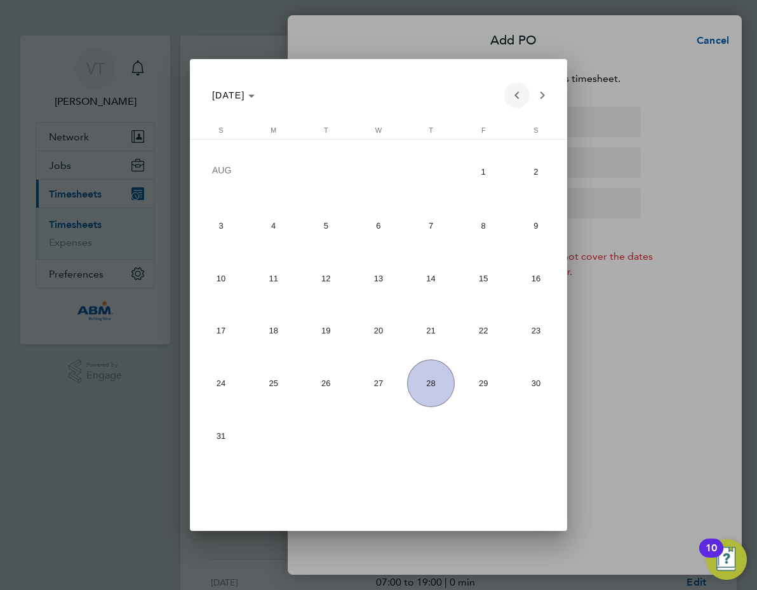
click at [515, 94] on span "Previous month" at bounding box center [516, 95] width 25 height 25
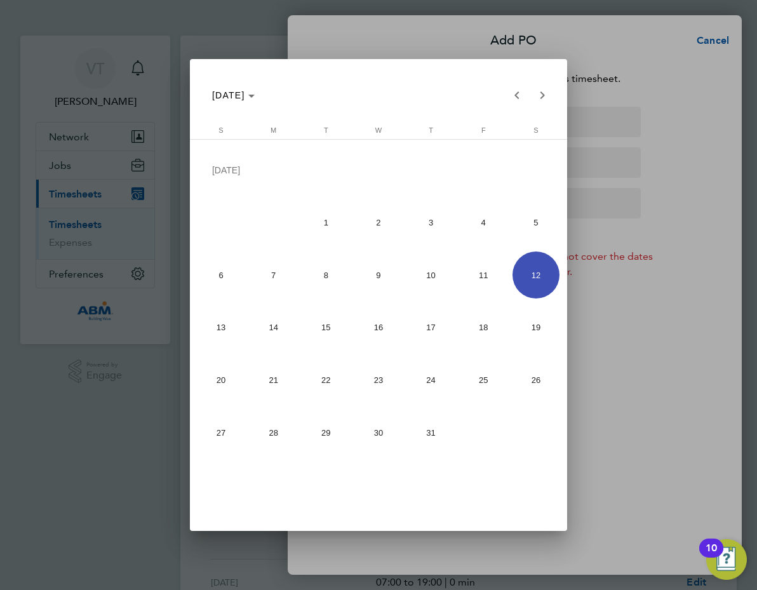
click at [533, 327] on span "19" at bounding box center [536, 327] width 47 height 47
type input "[DATE]"
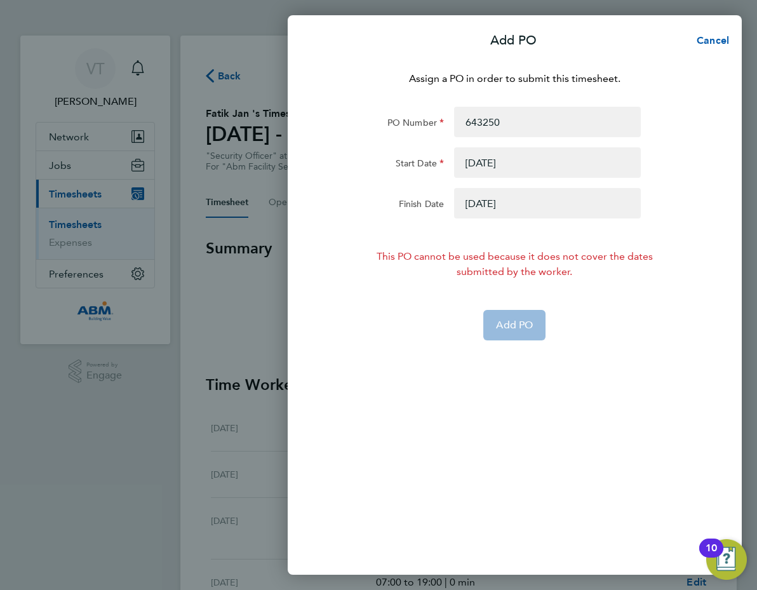
click at [484, 205] on button "button" at bounding box center [547, 203] width 187 height 30
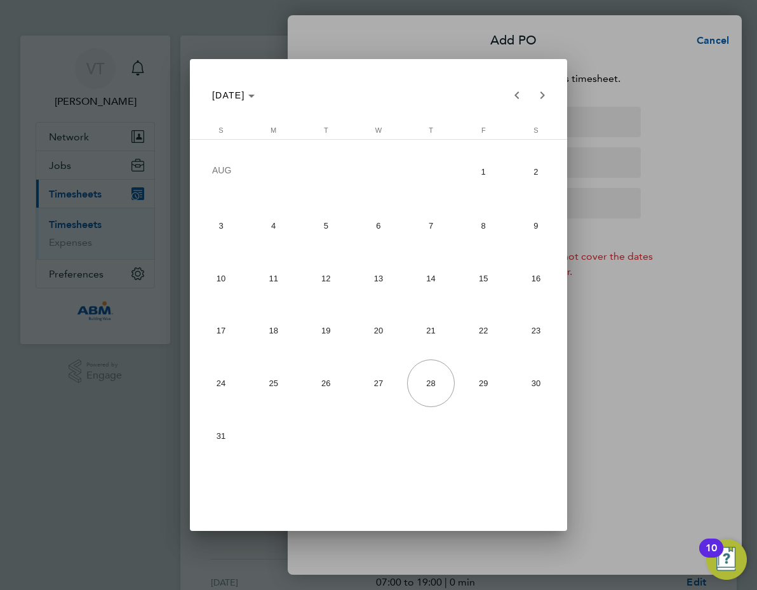
click at [273, 382] on span "25" at bounding box center [273, 383] width 47 height 47
type input "[DATE]"
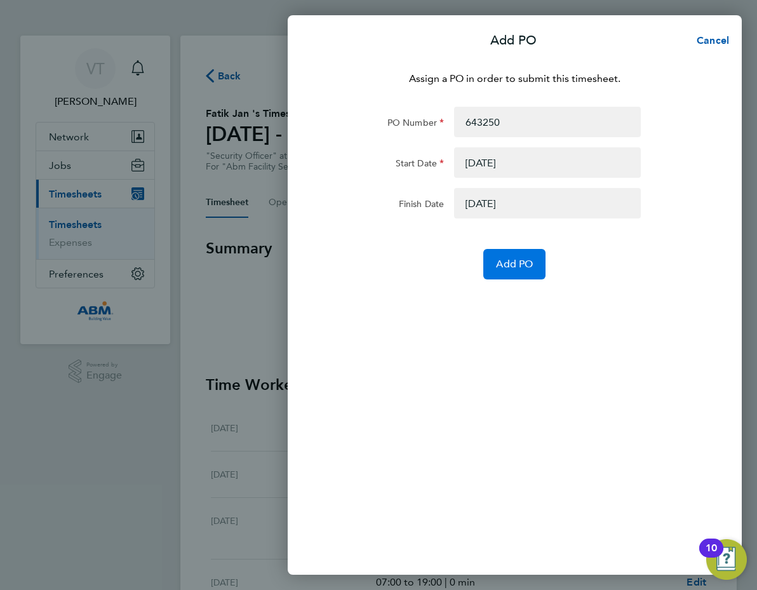
click at [508, 266] on span "Add PO" at bounding box center [514, 264] width 37 height 13
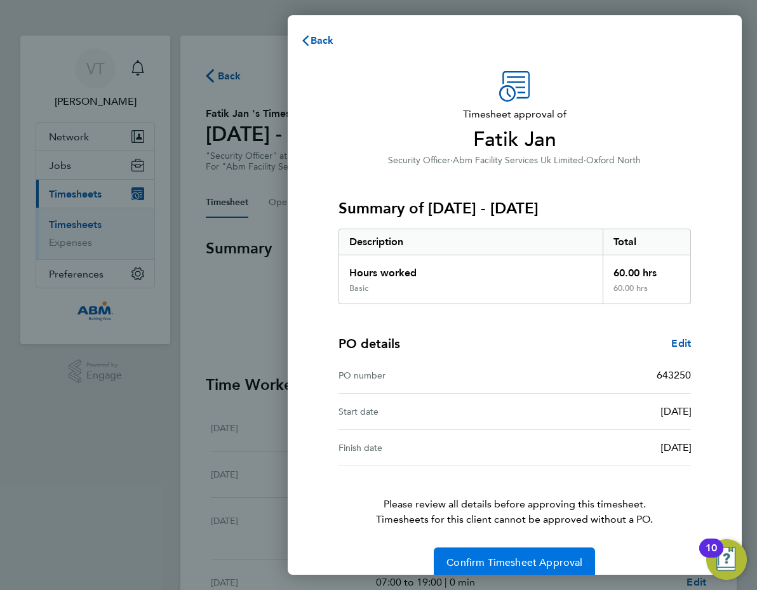
click at [522, 563] on span "Confirm Timesheet Approval" at bounding box center [515, 562] width 136 height 13
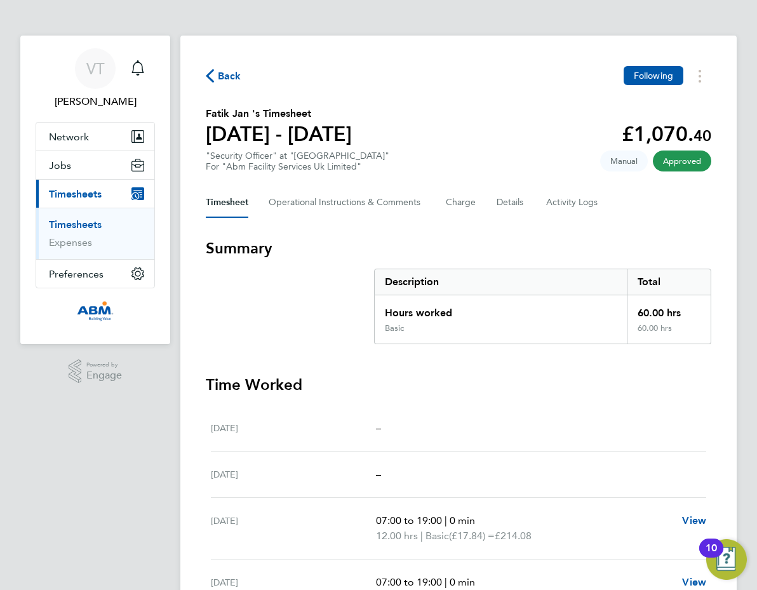
click at [222, 76] on span "Back" at bounding box center [230, 76] width 24 height 15
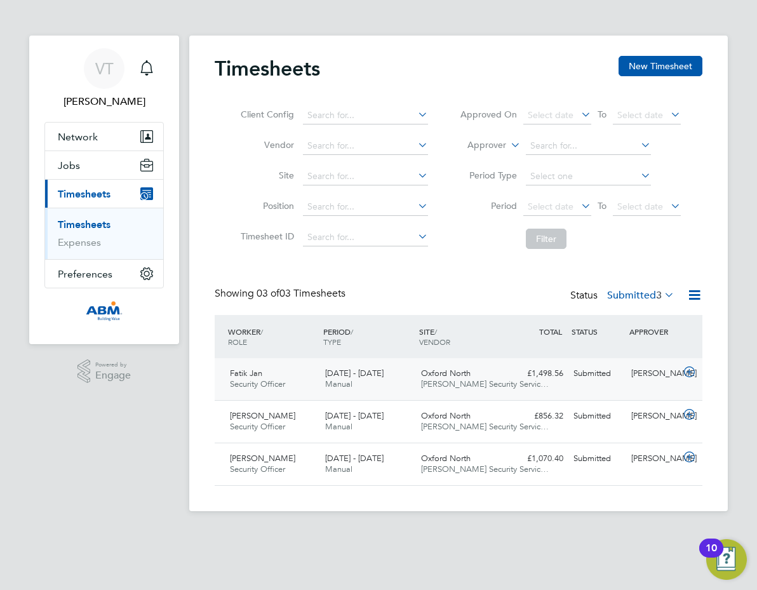
click at [686, 370] on icon at bounding box center [690, 372] width 16 height 10
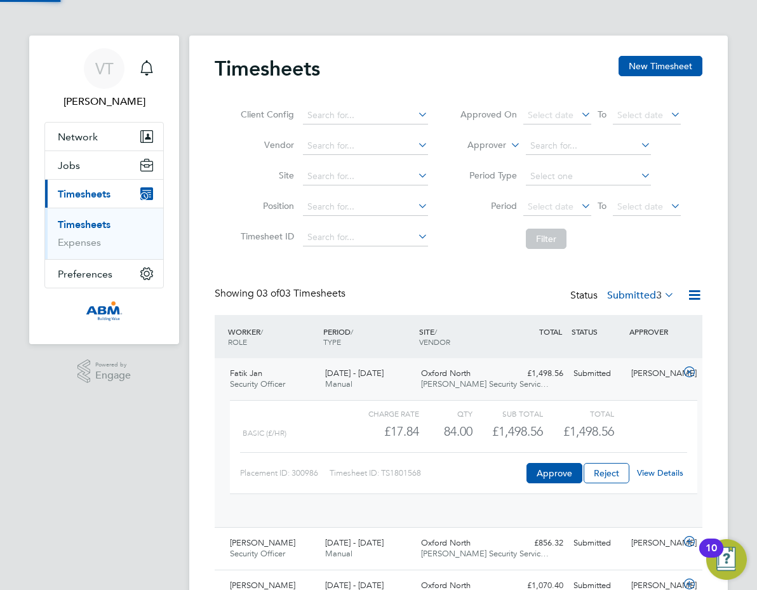
scroll to position [22, 104]
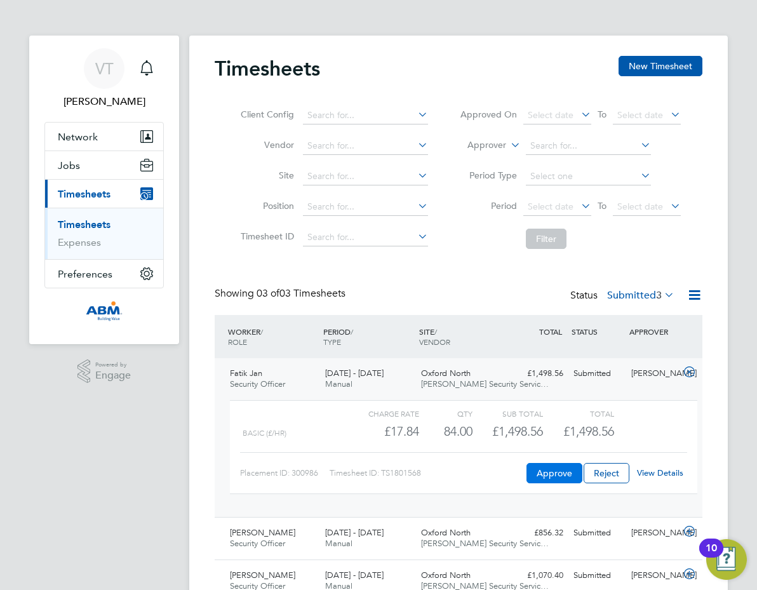
click at [562, 469] on button "Approve" at bounding box center [555, 473] width 56 height 20
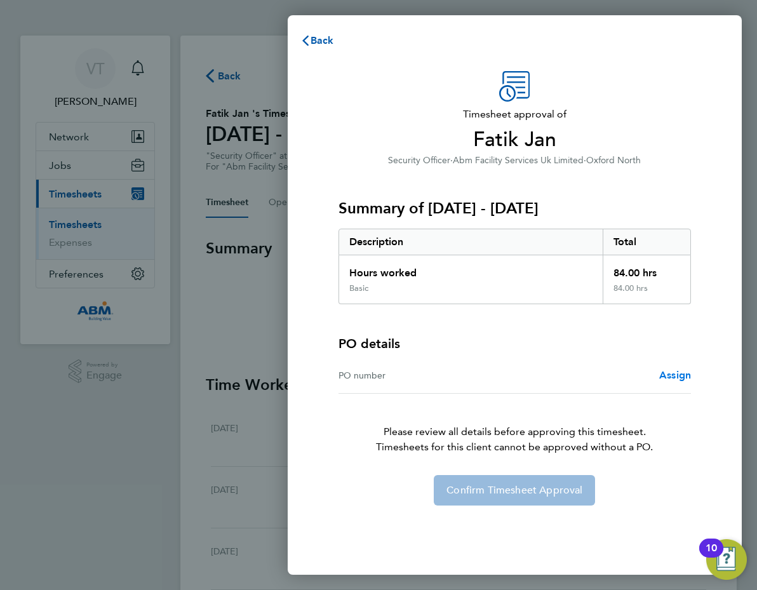
click at [670, 375] on span "Assign" at bounding box center [675, 375] width 32 height 12
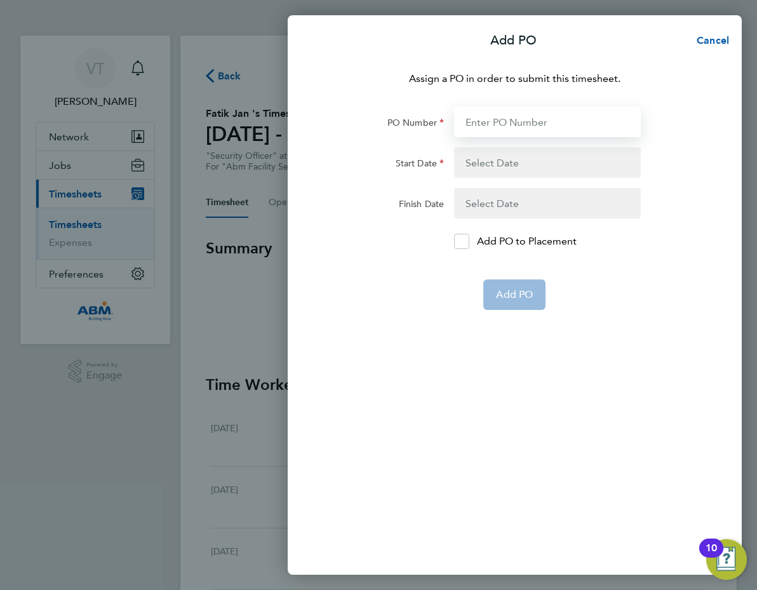
click at [482, 128] on input "PO Number" at bounding box center [547, 122] width 187 height 30
type input "643250"
type input "[DATE]"
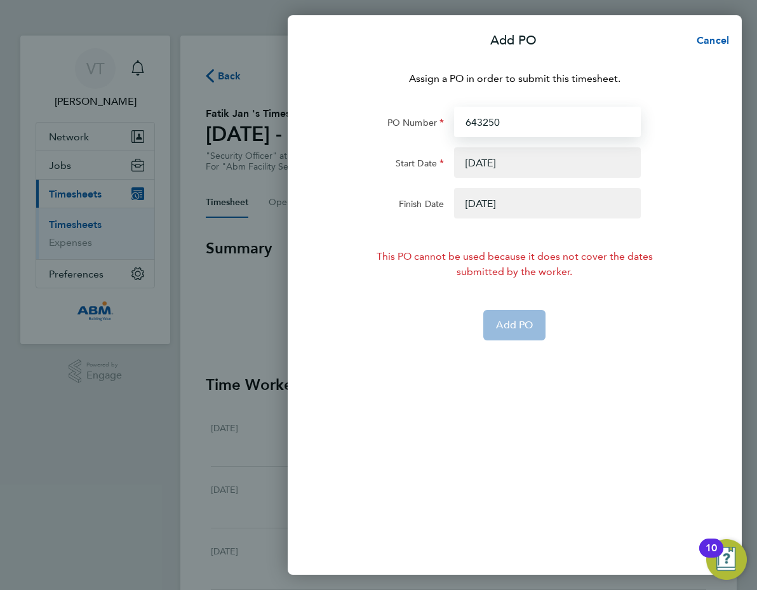
type input "643250"
click at [509, 164] on button "button" at bounding box center [547, 162] width 187 height 30
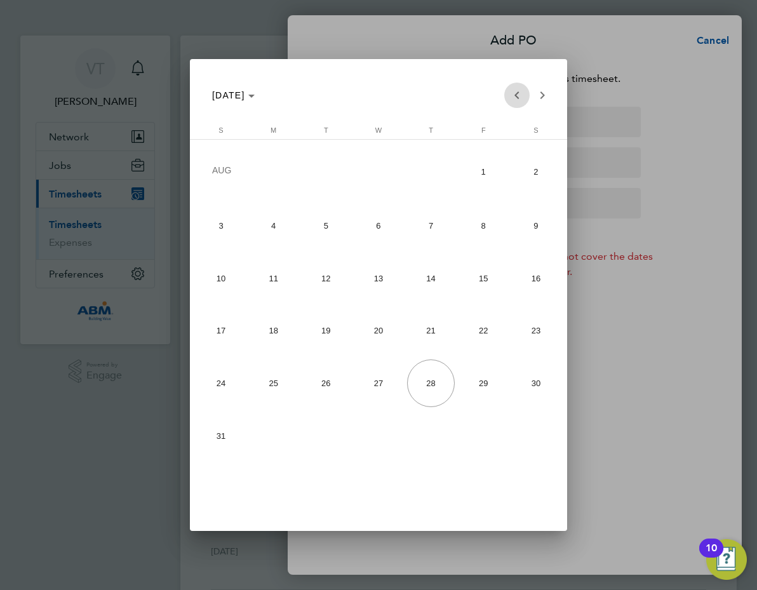
click at [512, 93] on span "Previous month" at bounding box center [516, 95] width 25 height 25
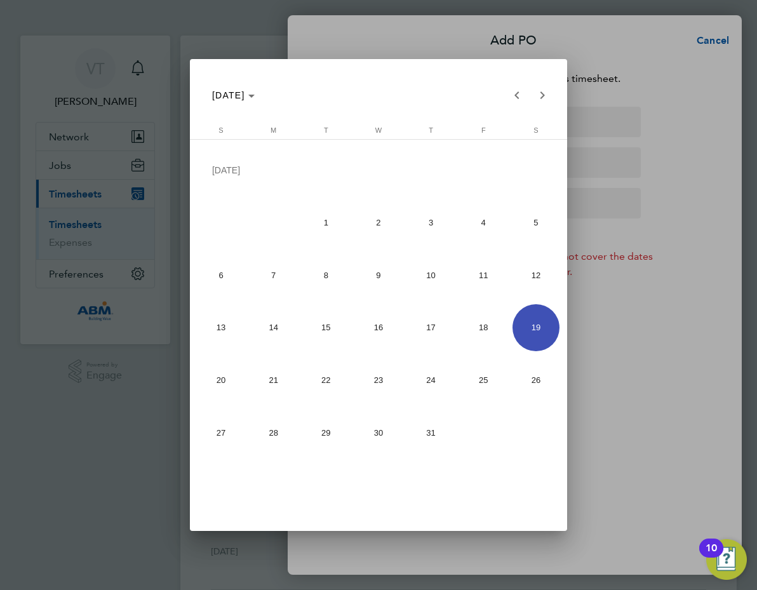
click at [536, 275] on span "12" at bounding box center [536, 275] width 47 height 47
type input "[DATE]"
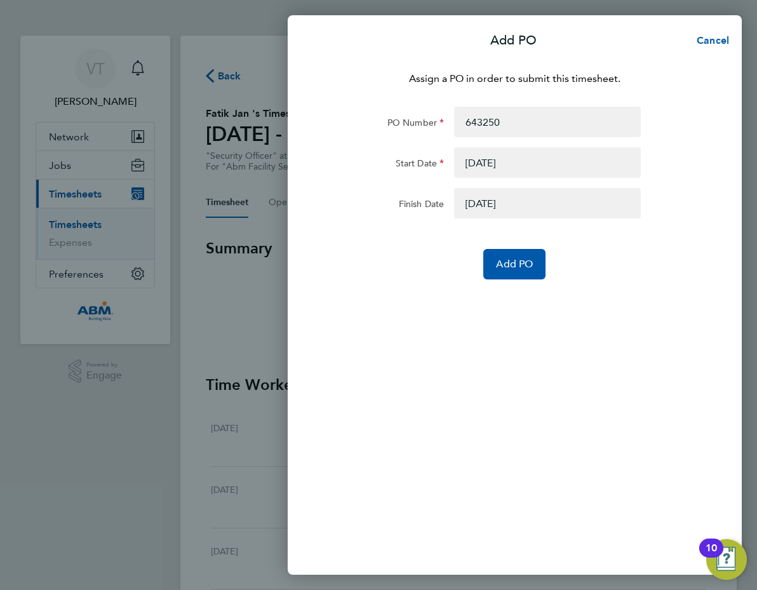
click at [530, 201] on button "button" at bounding box center [547, 203] width 187 height 30
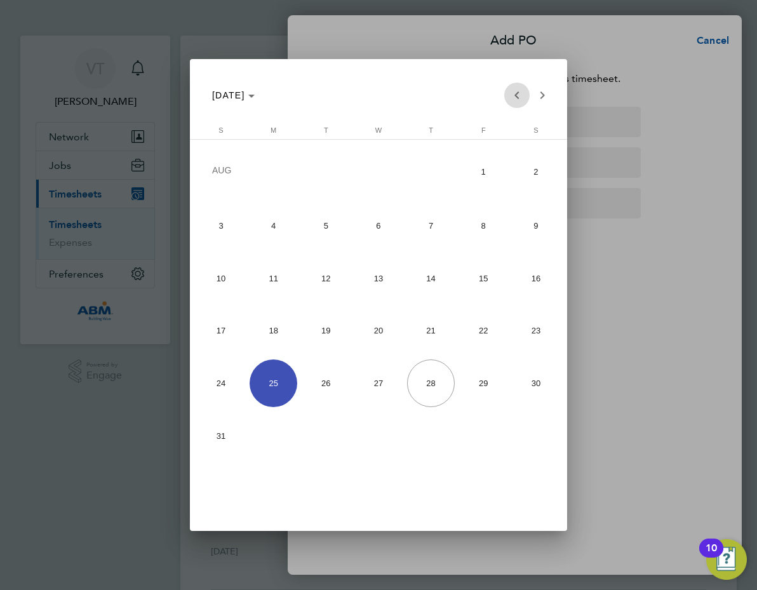
click at [516, 95] on span "Previous month" at bounding box center [516, 95] width 25 height 25
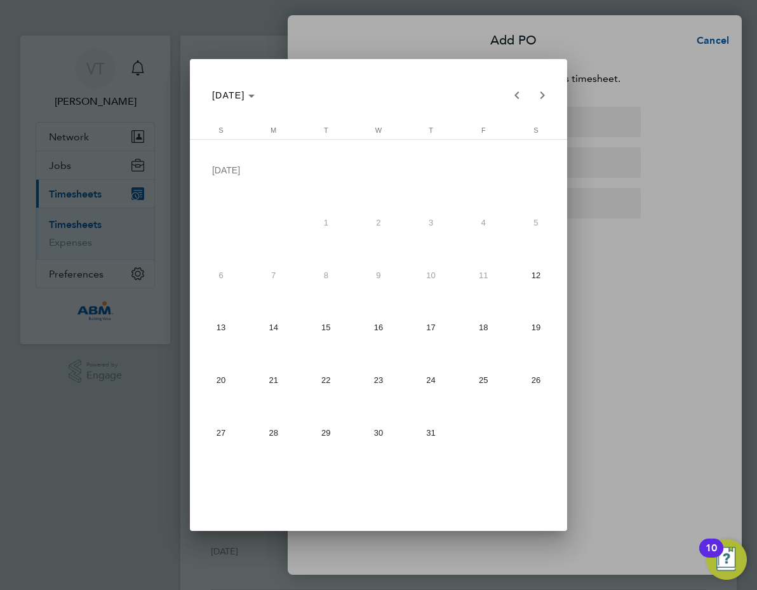
click at [483, 327] on span "18" at bounding box center [483, 327] width 47 height 47
type input "[DATE]"
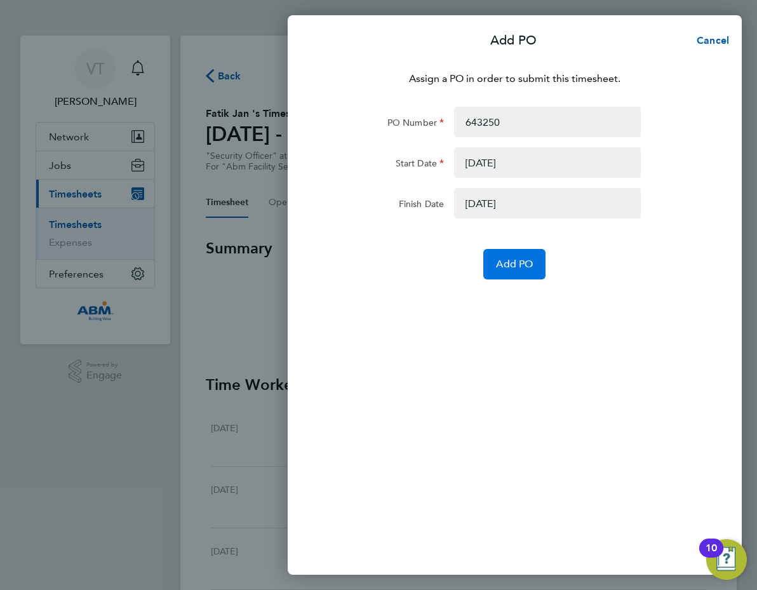
click at [518, 262] on span "Add PO" at bounding box center [514, 264] width 37 height 13
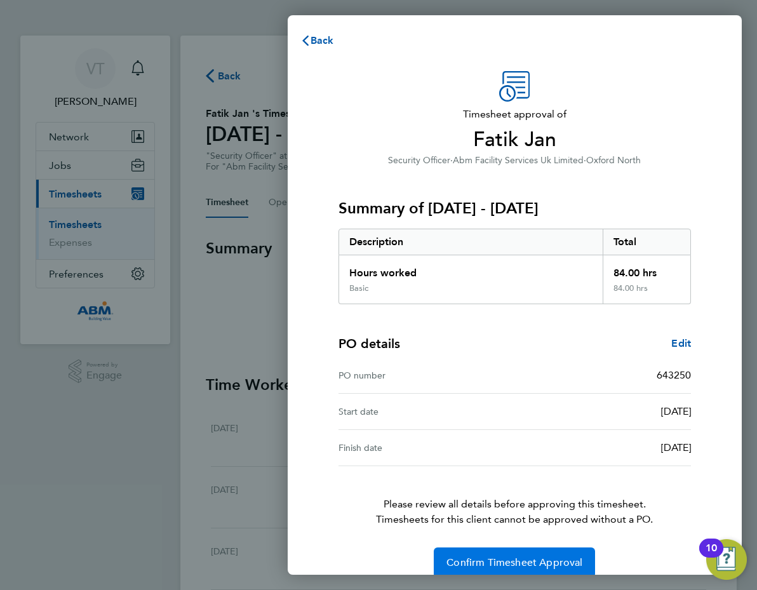
click at [497, 561] on span "Confirm Timesheet Approval" at bounding box center [515, 562] width 136 height 13
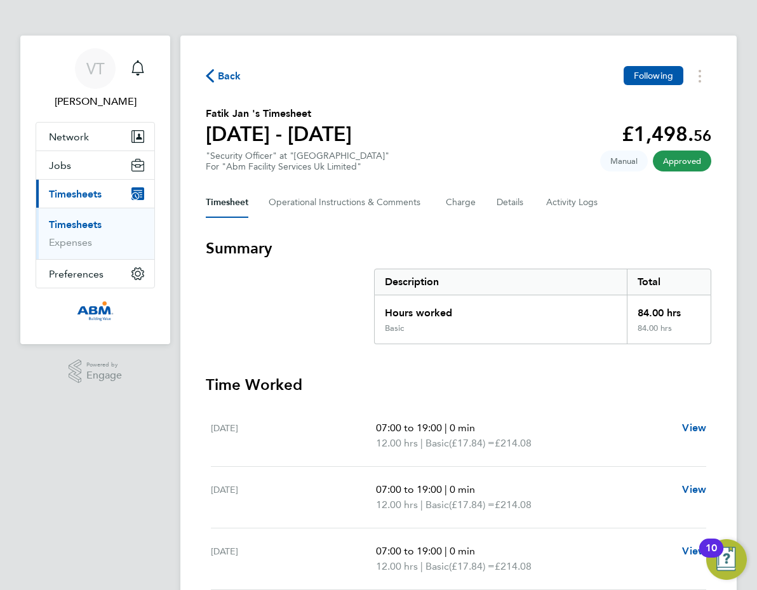
click at [217, 72] on span "Back" at bounding box center [224, 75] width 36 height 12
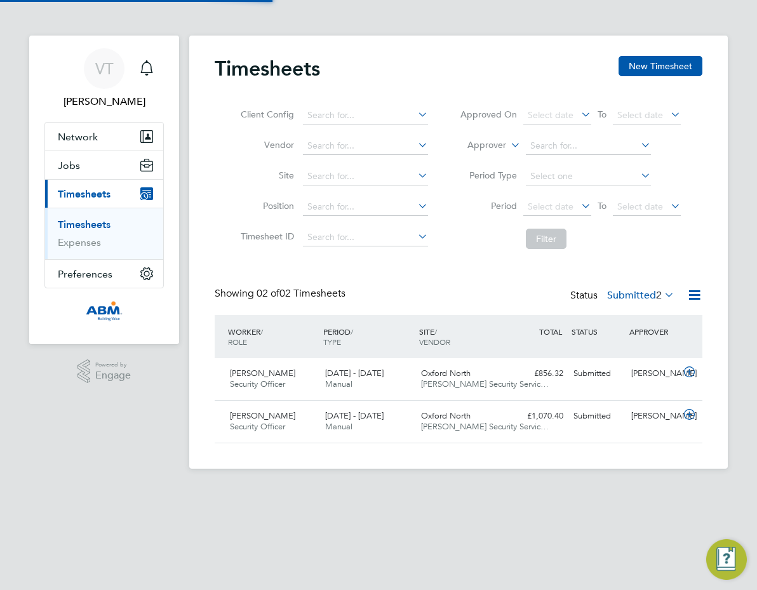
scroll to position [32, 93]
click at [682, 373] on icon at bounding box center [690, 372] width 16 height 10
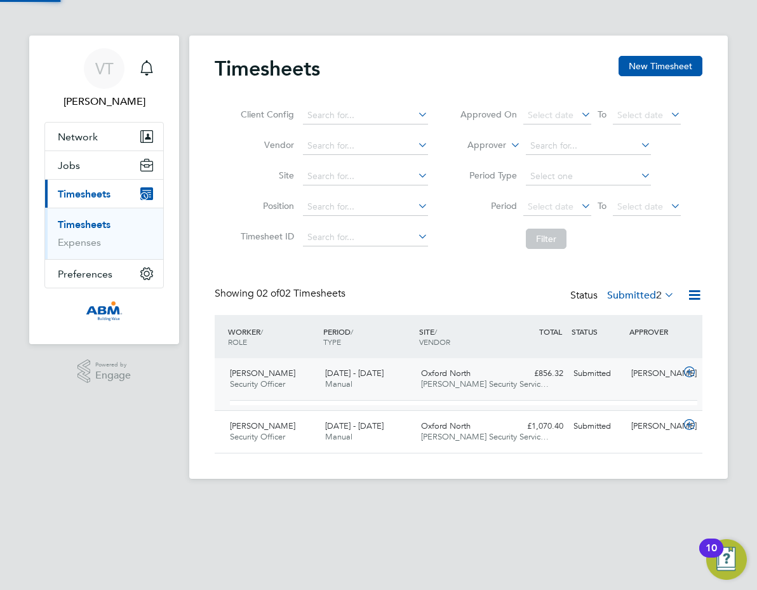
scroll to position [22, 104]
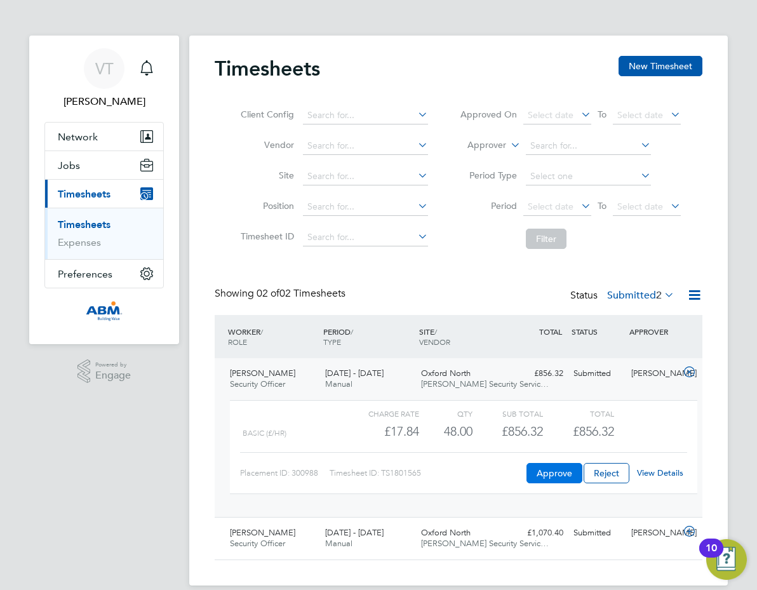
click at [558, 468] on button "Approve" at bounding box center [555, 473] width 56 height 20
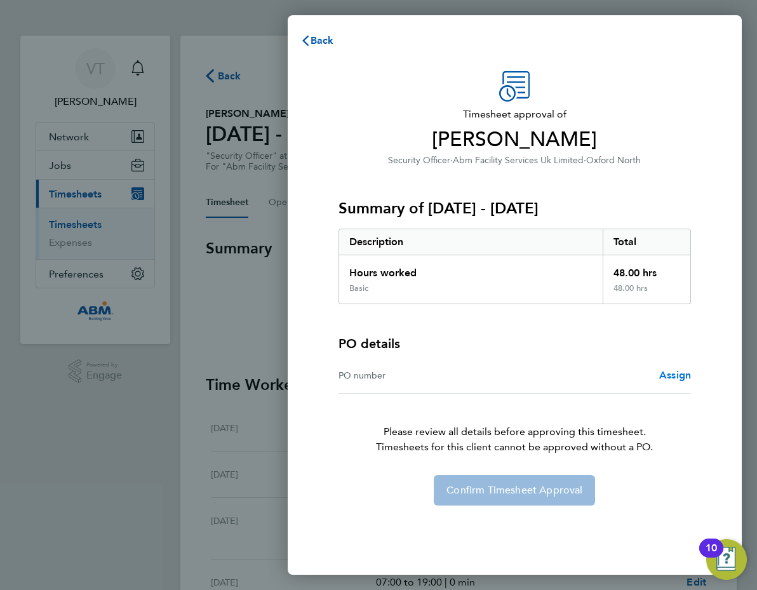
click at [682, 374] on span "Assign" at bounding box center [675, 375] width 32 height 12
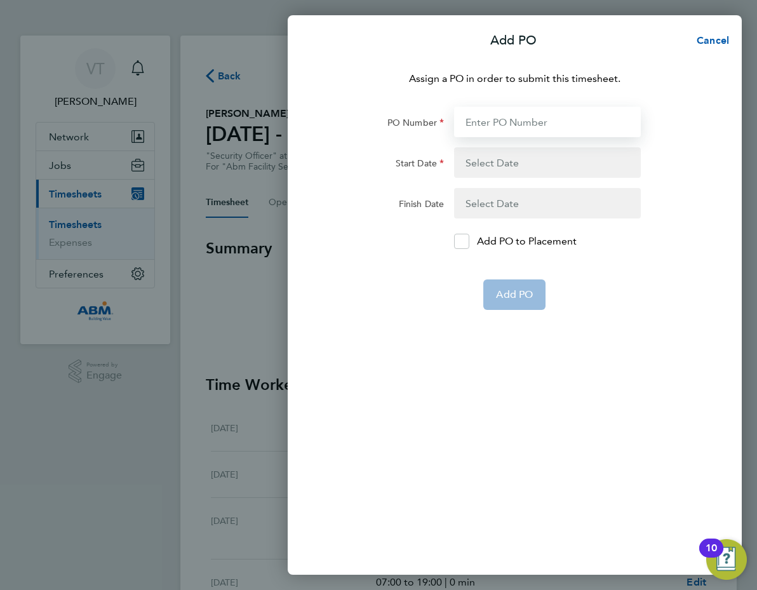
click at [473, 118] on input "PO Number" at bounding box center [547, 122] width 187 height 30
type input "643250"
type input "[DATE]"
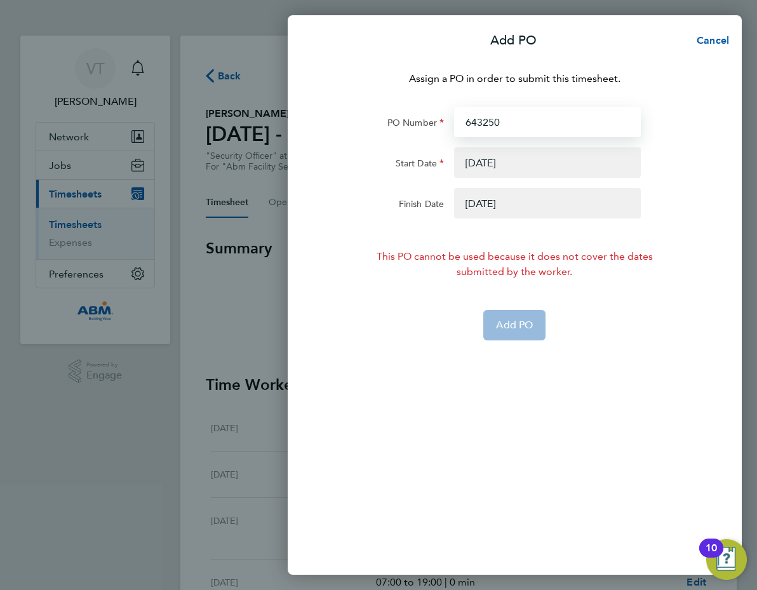
type input "643250"
click at [482, 168] on button "button" at bounding box center [547, 162] width 187 height 30
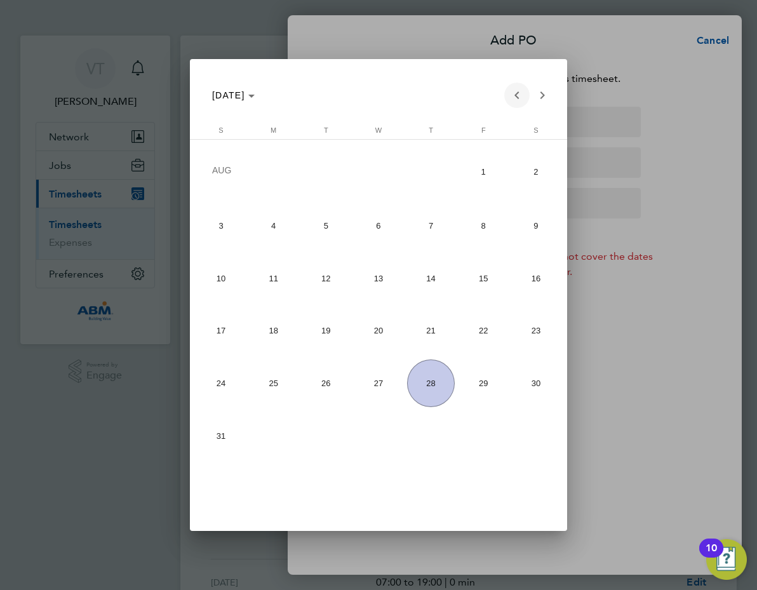
click at [514, 97] on span "Previous month" at bounding box center [516, 95] width 25 height 25
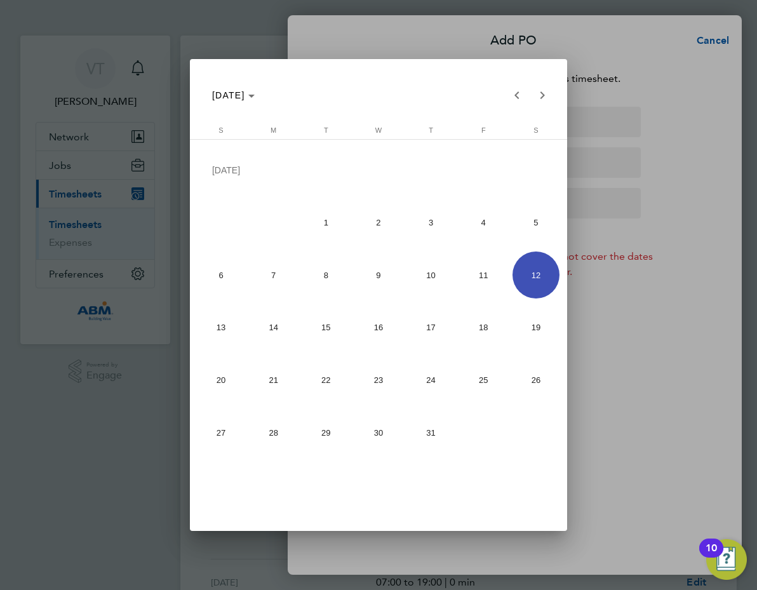
click at [532, 225] on span "5" at bounding box center [536, 222] width 47 height 47
type input "[DATE]"
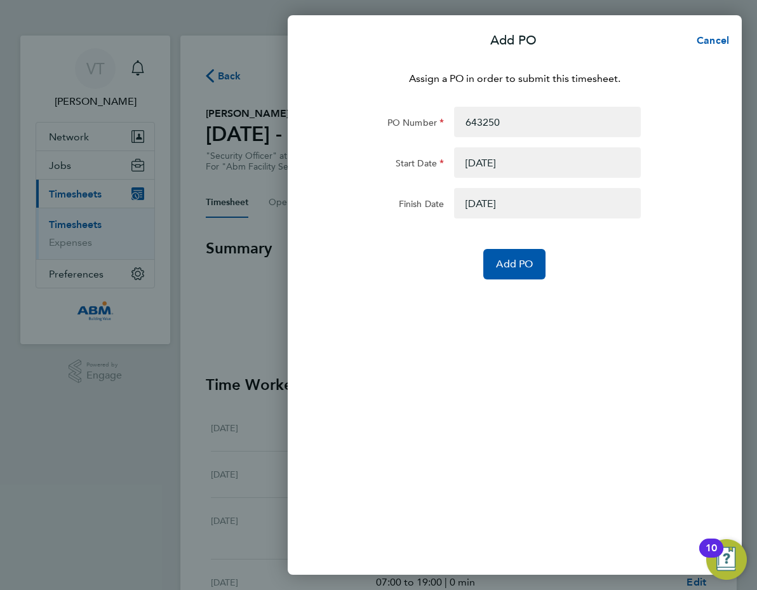
click at [532, 210] on button "button" at bounding box center [547, 203] width 187 height 30
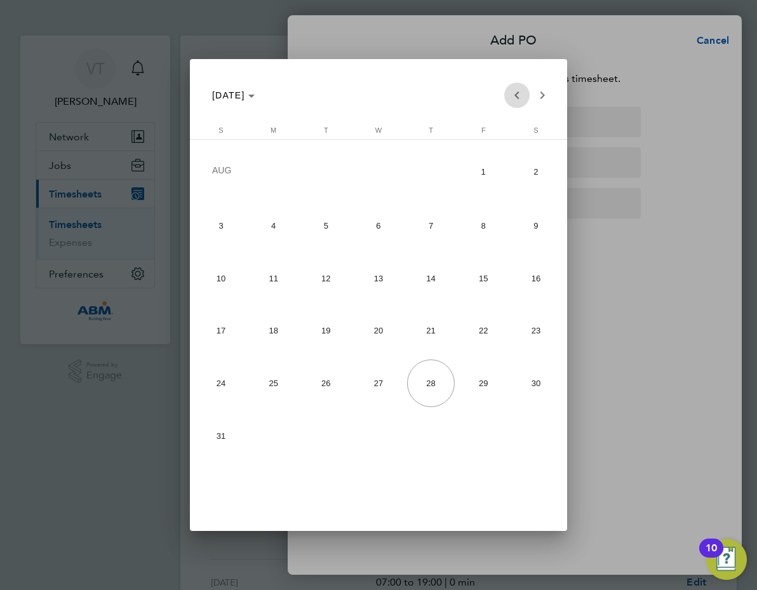
click at [512, 97] on span "Previous month" at bounding box center [516, 95] width 25 height 25
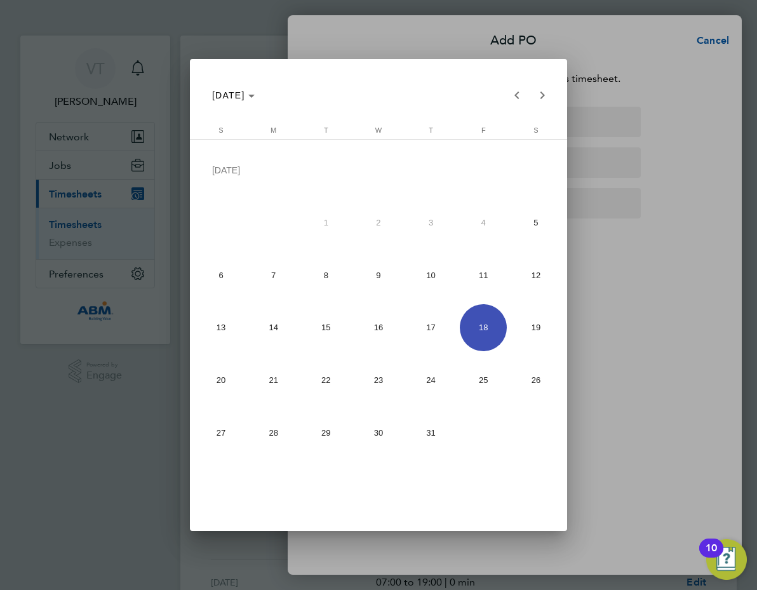
click at [481, 278] on span "11" at bounding box center [483, 275] width 47 height 47
type input "[DATE]"
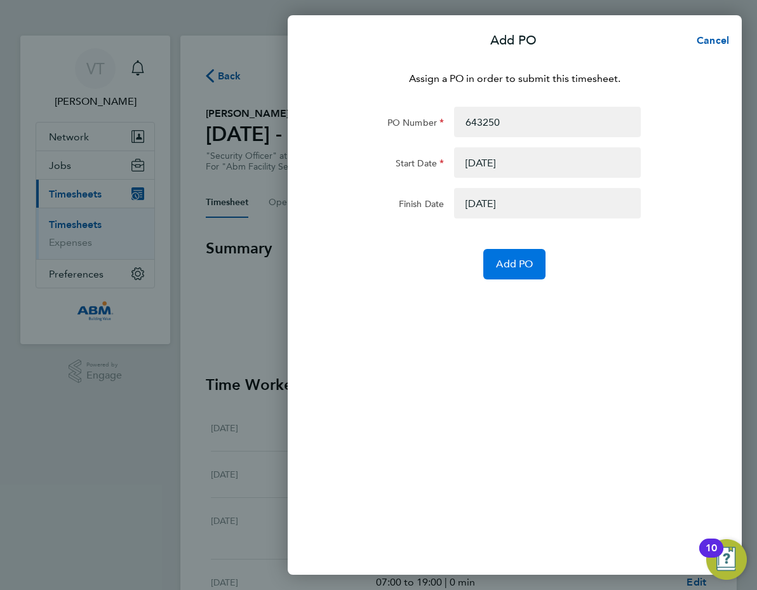
click at [509, 264] on span "Add PO" at bounding box center [514, 264] width 37 height 13
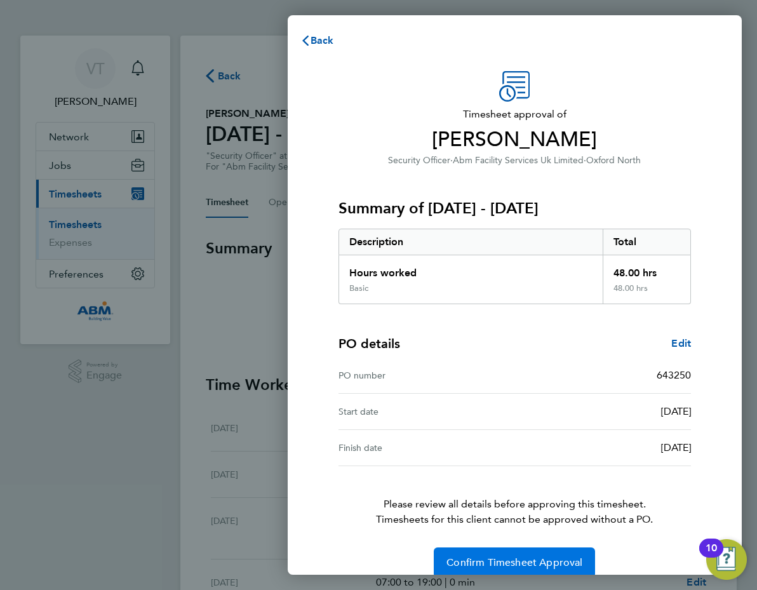
click at [504, 561] on span "Confirm Timesheet Approval" at bounding box center [515, 562] width 136 height 13
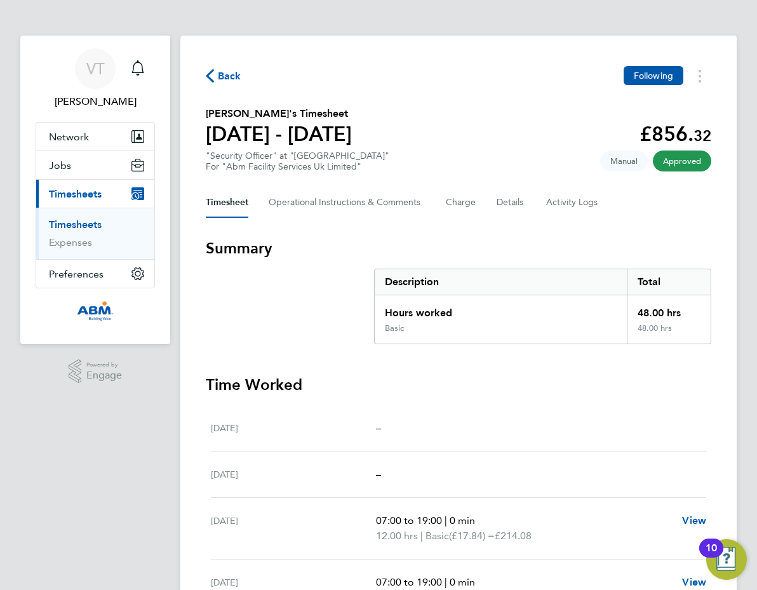
click at [335, 264] on section "Summary Description Total Hours worked 48.00 hrs Basic 48.00 hrs" at bounding box center [459, 291] width 506 height 106
click at [222, 73] on span "Back" at bounding box center [230, 76] width 24 height 15
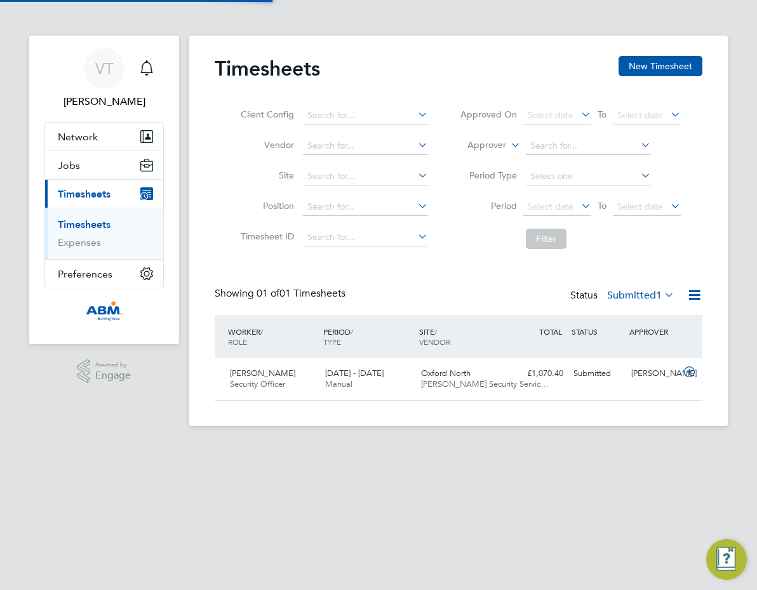
scroll to position [32, 93]
click at [684, 372] on icon at bounding box center [690, 372] width 16 height 10
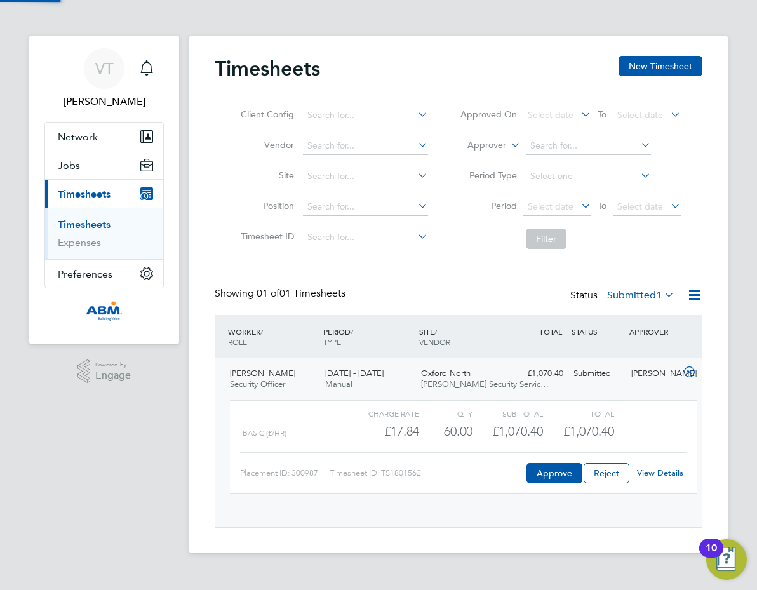
scroll to position [22, 104]
click at [551, 475] on button "Approve" at bounding box center [555, 473] width 56 height 20
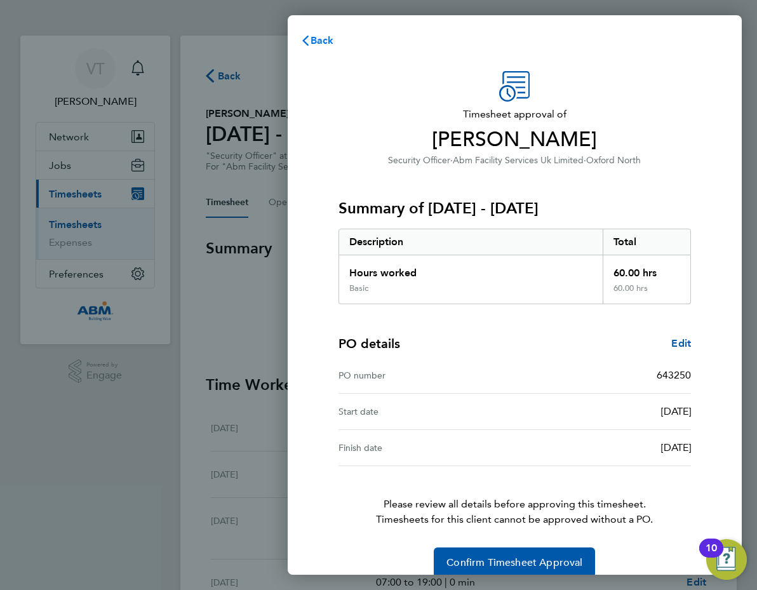
click at [325, 43] on span "Back" at bounding box center [323, 40] width 24 height 12
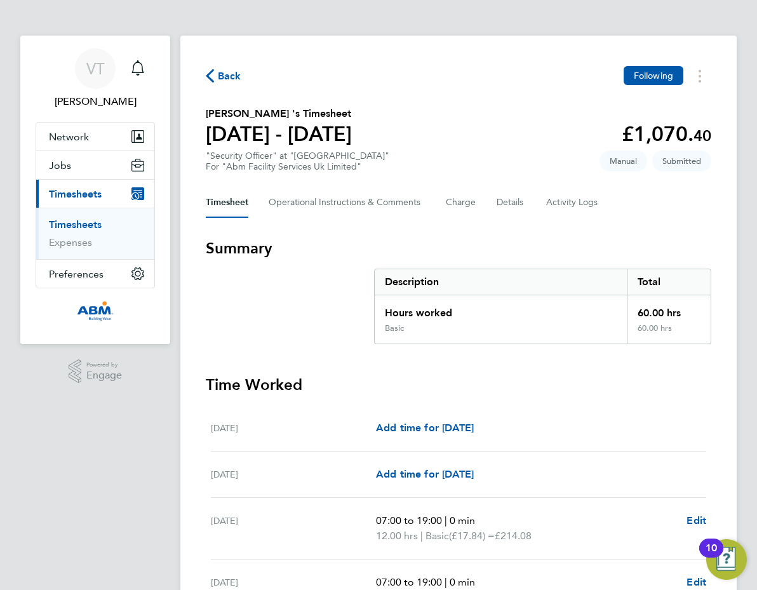
click at [217, 77] on span "Back" at bounding box center [224, 75] width 36 height 12
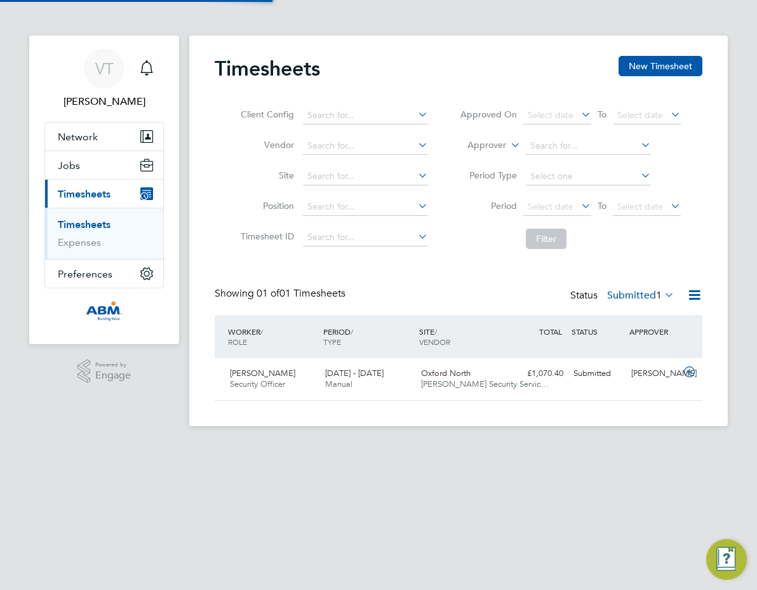
scroll to position [32, 93]
click at [683, 370] on icon at bounding box center [690, 372] width 16 height 10
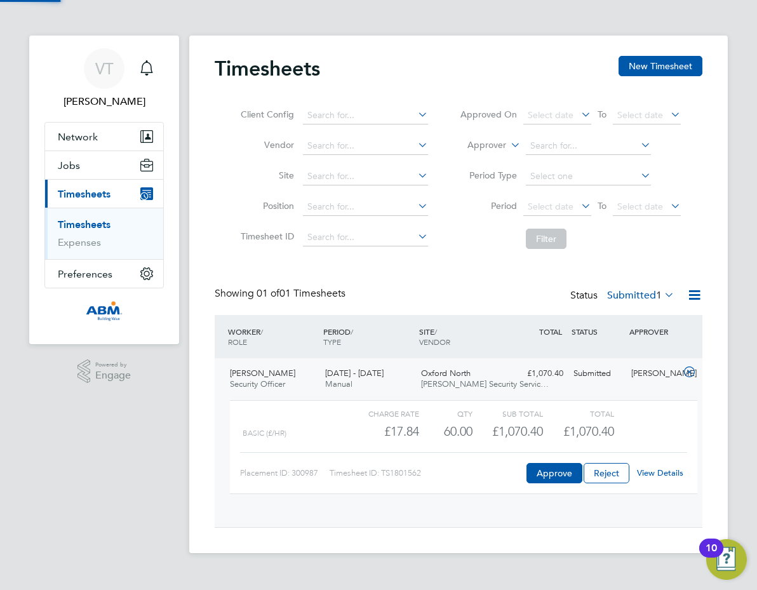
scroll to position [22, 104]
click at [548, 473] on button "Approve" at bounding box center [555, 473] width 56 height 20
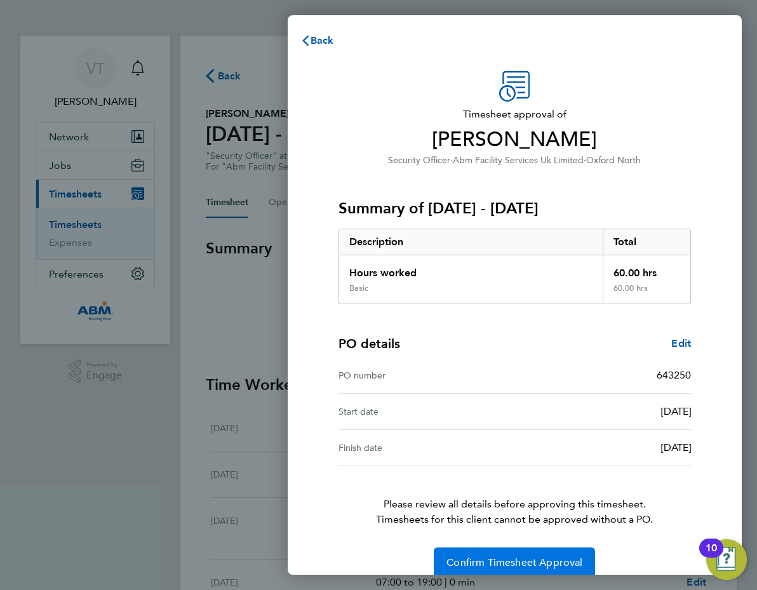
click at [521, 562] on span "Confirm Timesheet Approval" at bounding box center [515, 562] width 136 height 13
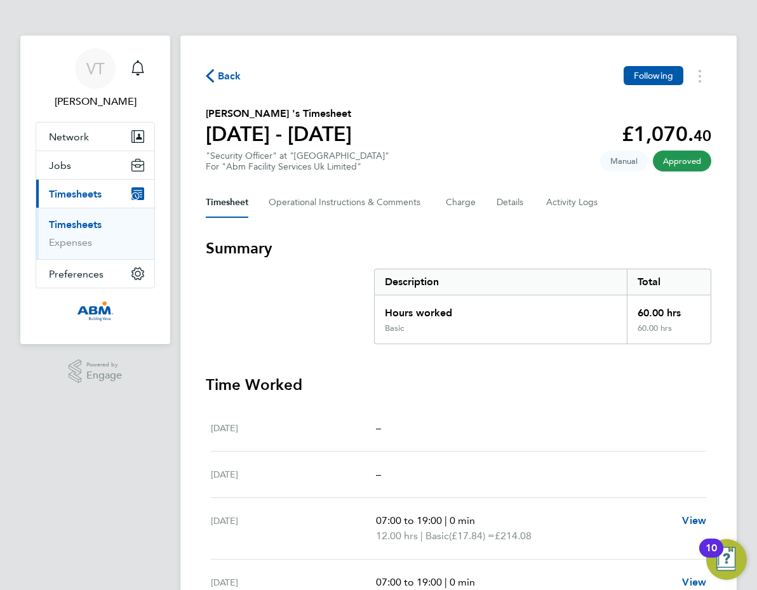
click at [222, 78] on span "Back" at bounding box center [230, 76] width 24 height 15
